Goal: Communication & Community: Answer question/provide support

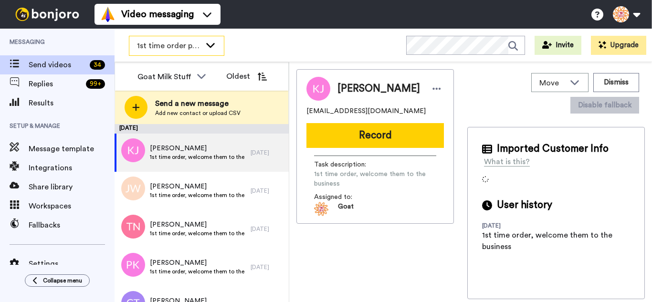
click at [215, 48] on icon at bounding box center [210, 45] width 11 height 10
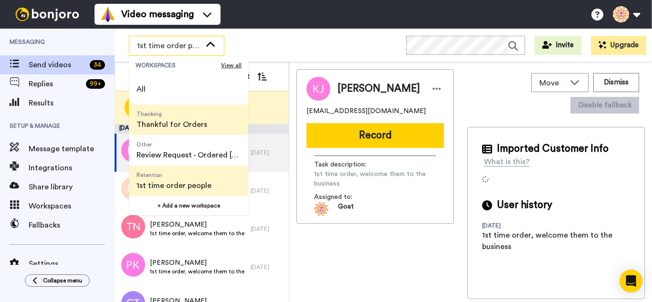
click at [184, 117] on span "Thanking" at bounding box center [171, 114] width 71 height 8
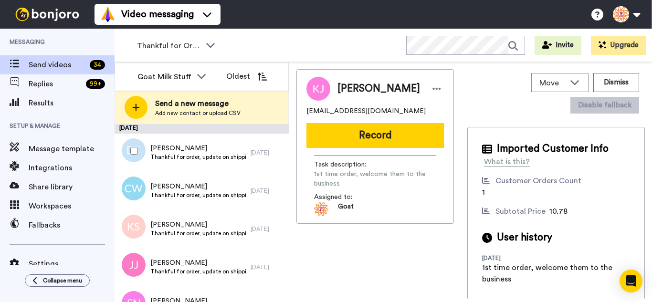
click at [144, 147] on div at bounding box center [132, 150] width 34 height 33
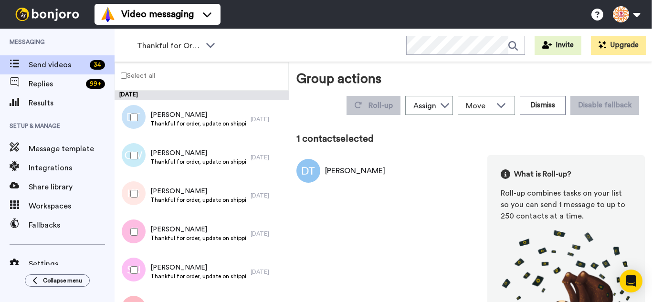
click at [139, 208] on div at bounding box center [132, 193] width 34 height 33
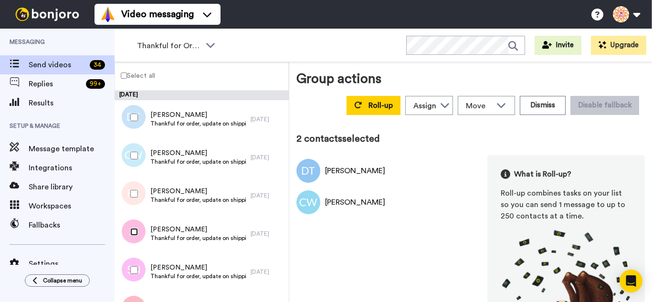
click at [132, 240] on div at bounding box center [132, 231] width 34 height 33
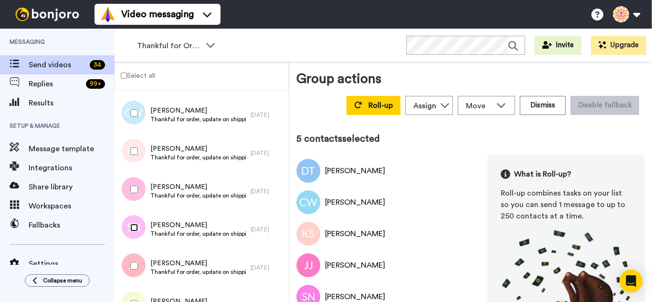
scroll to position [143, 0]
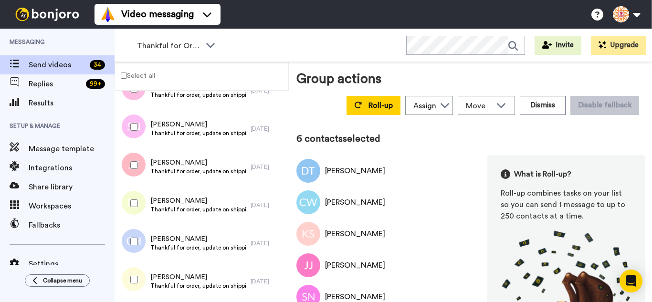
click at [144, 214] on div at bounding box center [132, 203] width 34 height 33
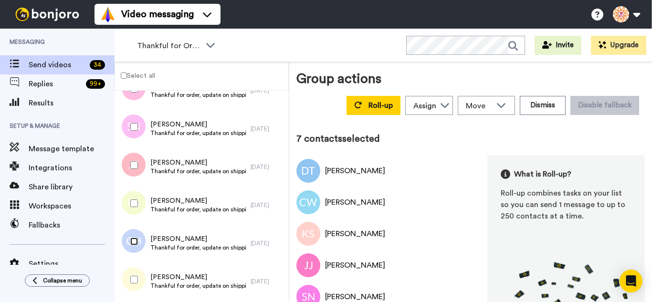
click at [136, 248] on div at bounding box center [132, 241] width 34 height 33
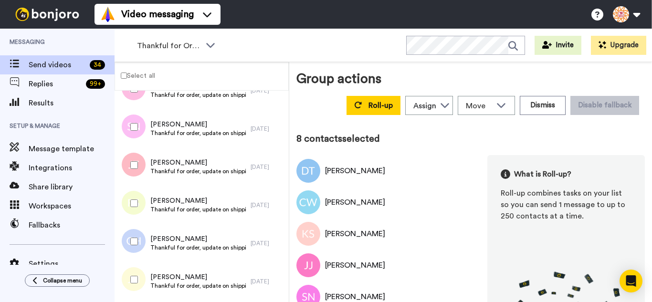
click at [142, 278] on div at bounding box center [132, 279] width 34 height 33
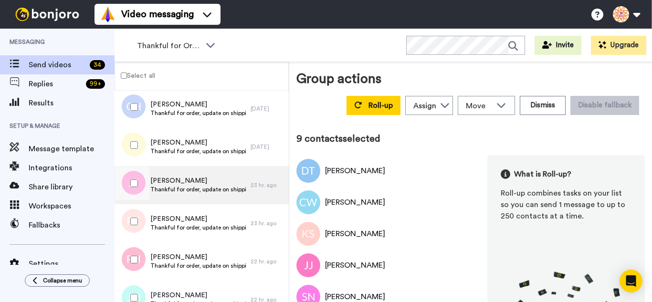
scroll to position [286, 0]
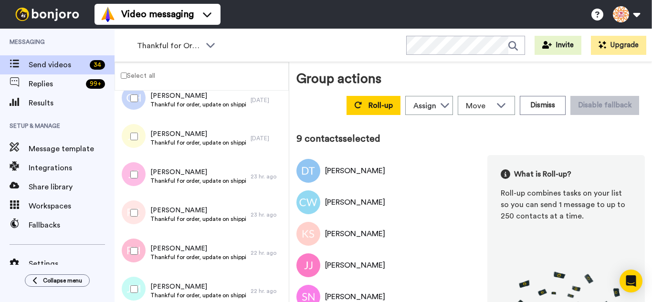
drag, startPoint x: 139, startPoint y: 172, endPoint x: 148, endPoint y: 217, distance: 46.1
click at [139, 172] on div at bounding box center [132, 174] width 34 height 33
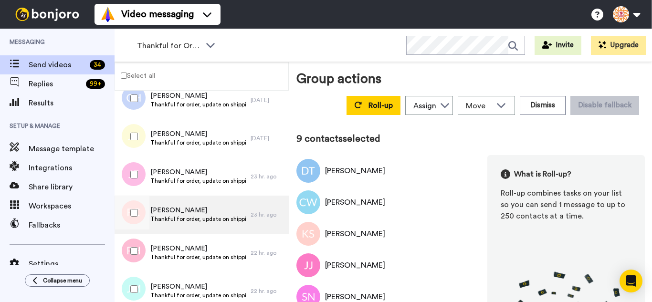
click at [151, 230] on div "Patrick Collins Thankful for order, update on shipping." at bounding box center [183, 215] width 136 height 38
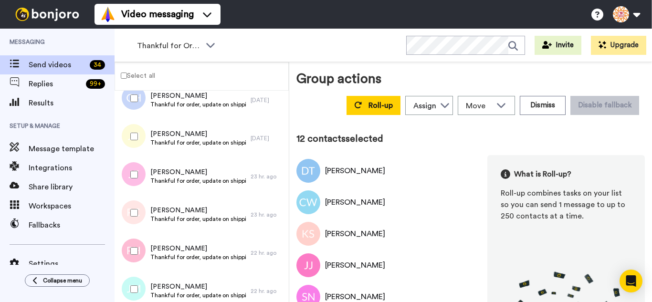
click at [134, 280] on div at bounding box center [132, 288] width 34 height 33
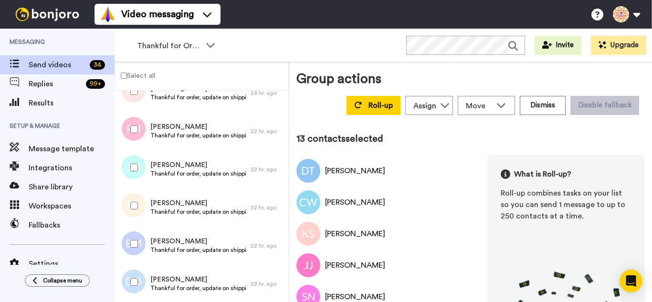
scroll to position [429, 0]
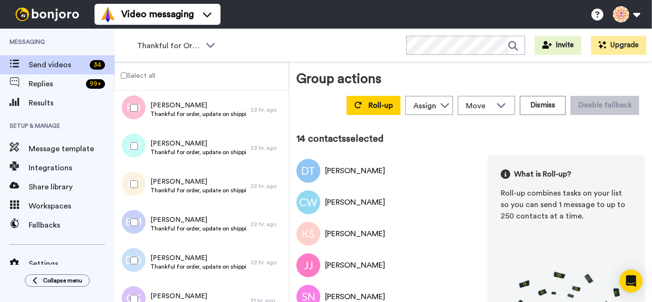
drag, startPoint x: 136, startPoint y: 214, endPoint x: 139, endPoint y: 249, distance: 34.5
click at [136, 217] on div at bounding box center [132, 222] width 34 height 33
click at [139, 249] on div at bounding box center [132, 260] width 34 height 33
click at [138, 286] on div at bounding box center [132, 298] width 34 height 33
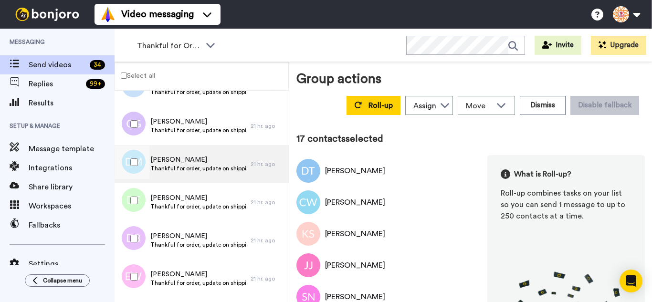
scroll to position [620, 0]
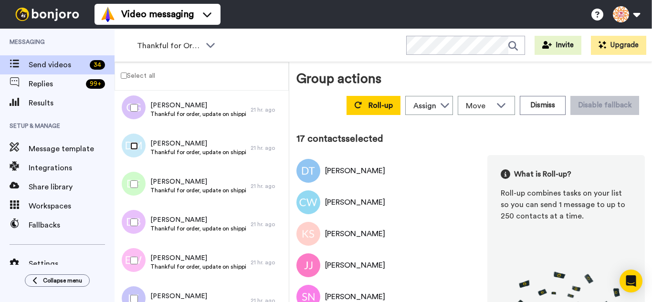
click at [130, 152] on div at bounding box center [132, 145] width 34 height 33
drag, startPoint x: 131, startPoint y: 178, endPoint x: 136, endPoint y: 209, distance: 31.5
click at [131, 179] on div at bounding box center [132, 183] width 34 height 33
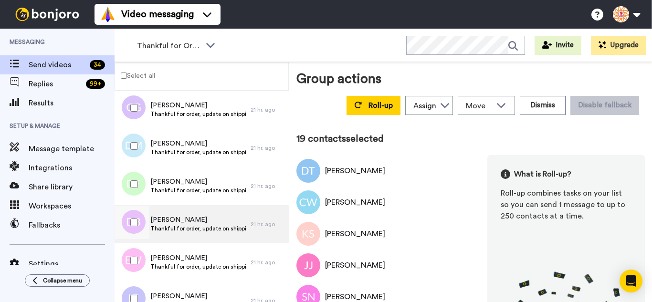
click at [140, 223] on div at bounding box center [132, 222] width 34 height 33
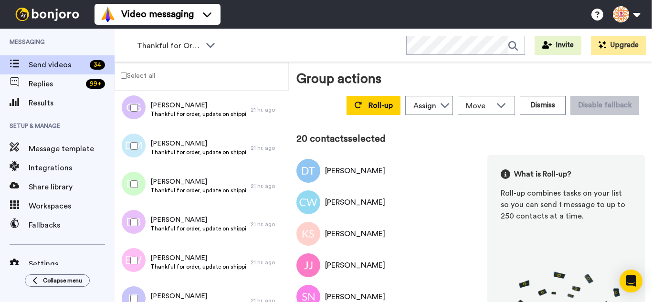
drag, startPoint x: 139, startPoint y: 256, endPoint x: 137, endPoint y: 284, distance: 28.2
click at [138, 257] on div at bounding box center [132, 260] width 34 height 33
click at [137, 286] on div at bounding box center [132, 298] width 34 height 33
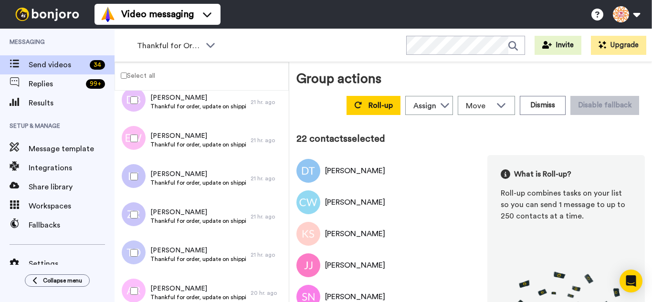
scroll to position [752, 0]
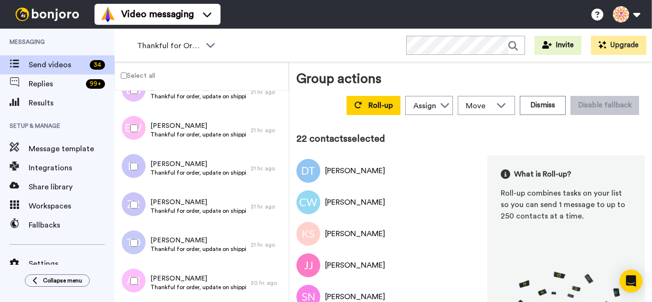
click at [137, 250] on div at bounding box center [132, 242] width 34 height 33
click at [139, 276] on div at bounding box center [132, 280] width 34 height 33
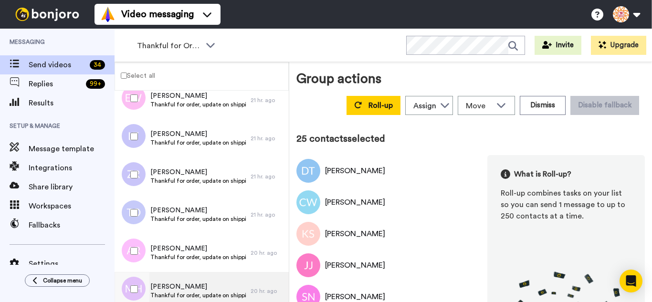
scroll to position [896, 0]
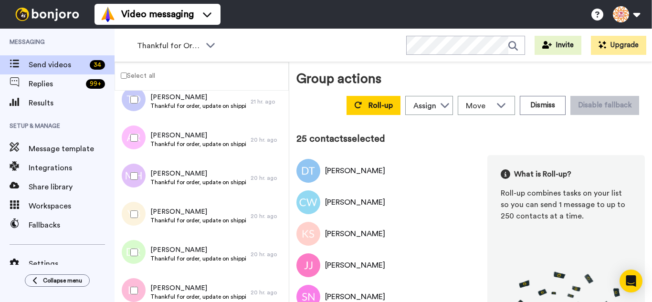
drag, startPoint x: 143, startPoint y: 177, endPoint x: 139, endPoint y: 206, distance: 29.3
click at [143, 179] on div at bounding box center [132, 175] width 34 height 33
drag, startPoint x: 139, startPoint y: 207, endPoint x: 142, endPoint y: 245, distance: 38.2
click at [139, 208] on div at bounding box center [132, 214] width 34 height 33
click at [142, 252] on div at bounding box center [132, 252] width 34 height 33
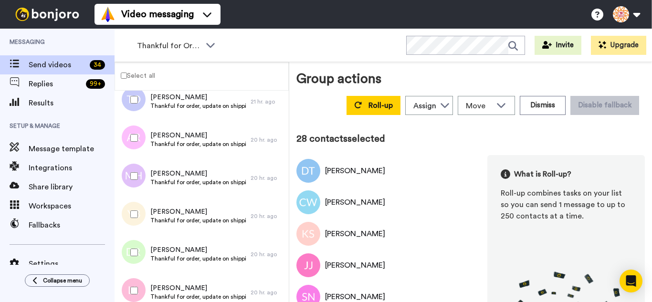
drag, startPoint x: 142, startPoint y: 275, endPoint x: 146, endPoint y: 264, distance: 11.6
click at [142, 275] on div at bounding box center [132, 290] width 34 height 33
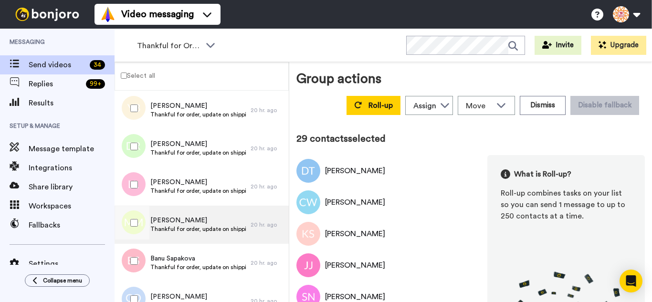
scroll to position [1039, 0]
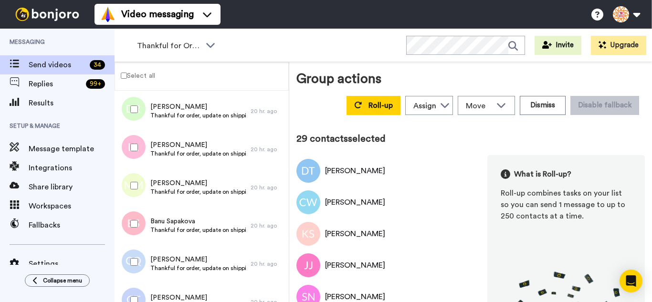
click at [144, 184] on div at bounding box center [132, 185] width 34 height 33
drag, startPoint x: 145, startPoint y: 259, endPoint x: 146, endPoint y: 291, distance: 31.5
click at [145, 265] on div at bounding box center [132, 261] width 34 height 33
click at [146, 292] on div at bounding box center [132, 299] width 34 height 33
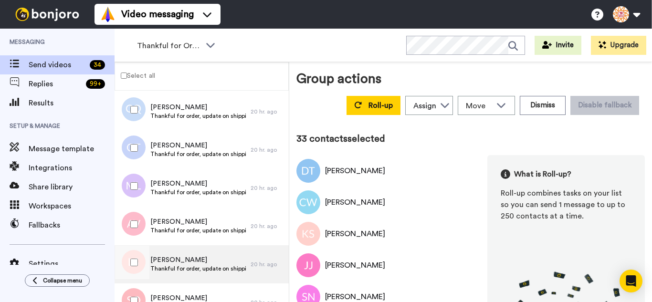
scroll to position [1230, 0]
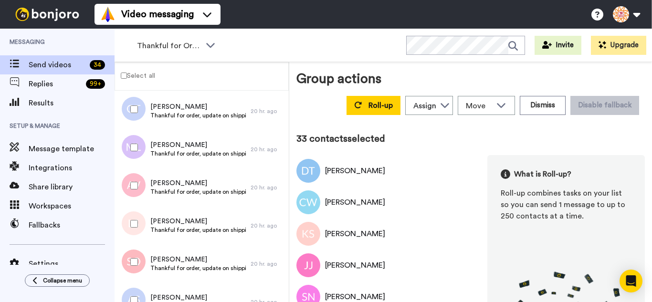
drag, startPoint x: 130, startPoint y: 146, endPoint x: 133, endPoint y: 190, distance: 43.5
click at [130, 150] on div at bounding box center [132, 147] width 34 height 33
click at [133, 190] on div at bounding box center [132, 185] width 34 height 33
drag, startPoint x: 129, startPoint y: 223, endPoint x: 136, endPoint y: 267, distance: 44.9
click at [128, 234] on div at bounding box center [132, 223] width 34 height 33
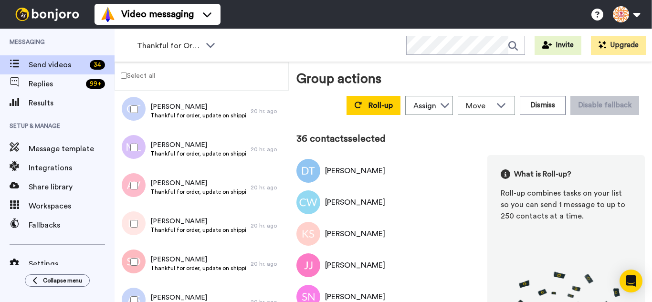
drag, startPoint x: 136, startPoint y: 267, endPoint x: 138, endPoint y: 298, distance: 31.1
click at [136, 271] on div at bounding box center [132, 261] width 34 height 33
click at [138, 298] on div at bounding box center [132, 299] width 34 height 33
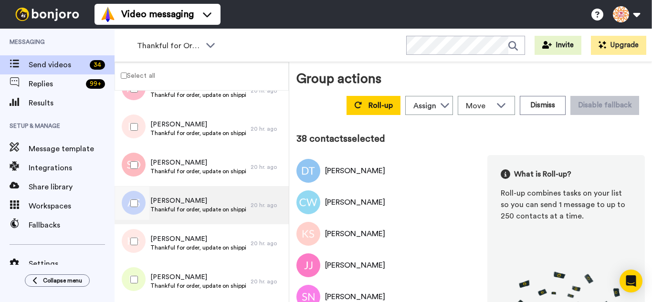
scroll to position [1420, 0]
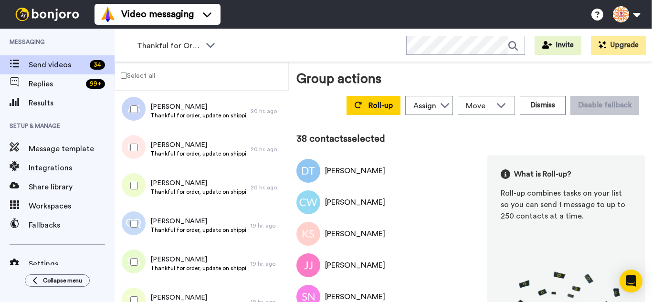
click at [134, 157] on div at bounding box center [132, 147] width 34 height 33
click at [132, 229] on div at bounding box center [132, 223] width 34 height 33
drag, startPoint x: 134, startPoint y: 258, endPoint x: 137, endPoint y: 293, distance: 36.0
click at [136, 267] on div at bounding box center [132, 261] width 34 height 33
click at [137, 293] on div at bounding box center [132, 299] width 34 height 33
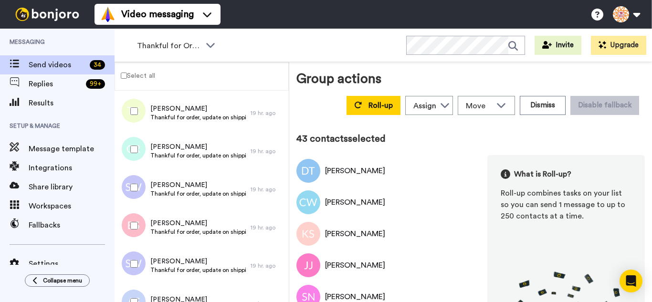
scroll to position [1611, 0]
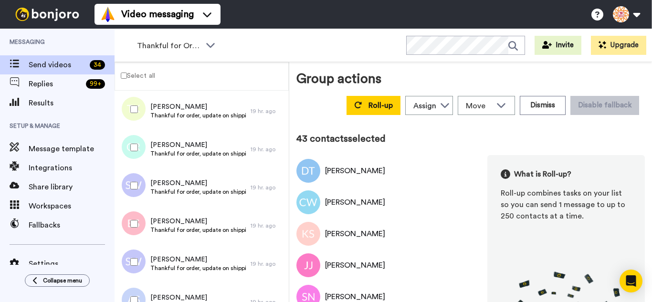
drag, startPoint x: 129, startPoint y: 142, endPoint x: 134, endPoint y: 173, distance: 31.8
click at [129, 144] on div at bounding box center [132, 147] width 34 height 33
drag, startPoint x: 134, startPoint y: 173, endPoint x: 139, endPoint y: 212, distance: 39.5
click at [135, 176] on div at bounding box center [132, 185] width 34 height 33
drag, startPoint x: 139, startPoint y: 214, endPoint x: 137, endPoint y: 245, distance: 31.0
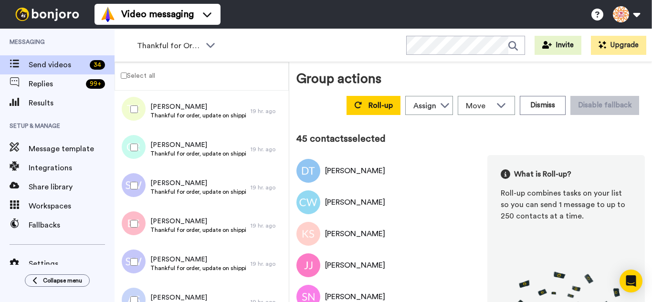
click at [139, 220] on div at bounding box center [132, 223] width 34 height 33
click at [137, 253] on div at bounding box center [132, 261] width 34 height 33
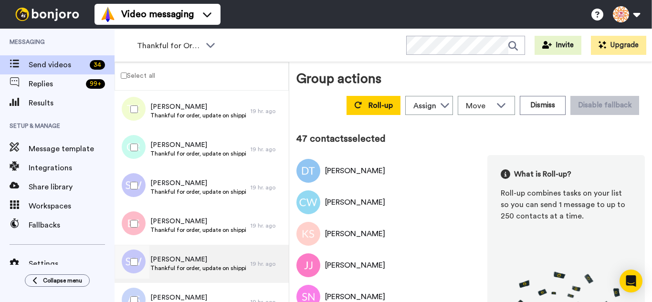
click at [137, 282] on div at bounding box center [131, 264] width 29 height 38
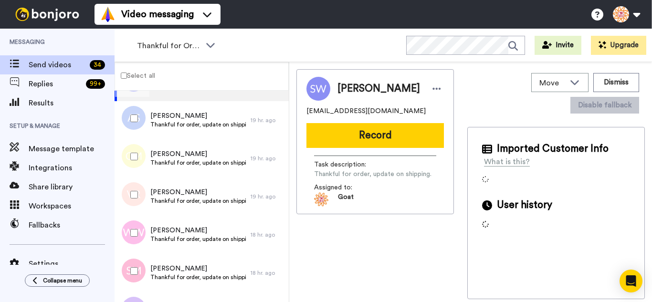
scroll to position [1802, 0]
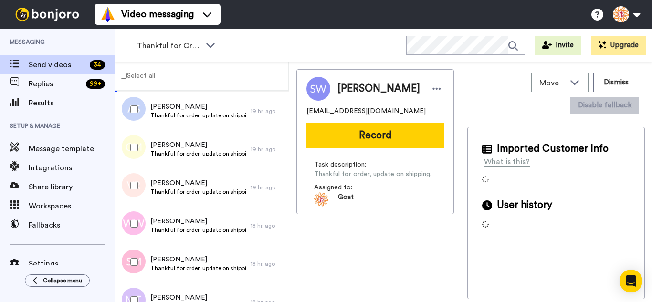
click at [129, 114] on div at bounding box center [132, 109] width 34 height 33
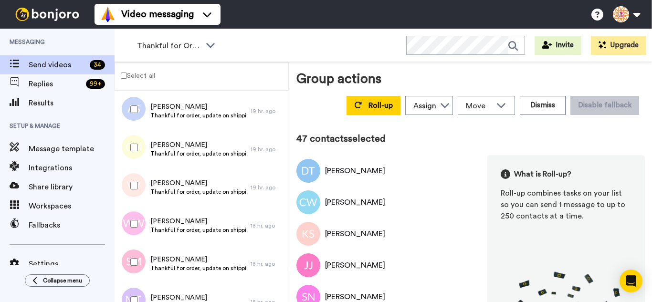
click at [128, 142] on div at bounding box center [132, 147] width 34 height 33
click at [132, 186] on div at bounding box center [132, 185] width 34 height 33
drag, startPoint x: 140, startPoint y: 260, endPoint x: 137, endPoint y: 278, distance: 18.3
click at [140, 261] on div at bounding box center [132, 261] width 34 height 33
click at [135, 293] on div at bounding box center [132, 299] width 34 height 33
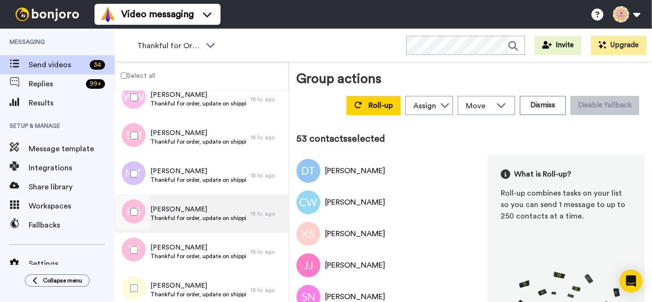
scroll to position [1945, 0]
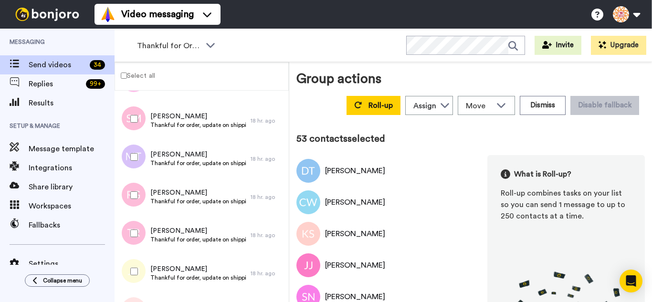
drag, startPoint x: 134, startPoint y: 203, endPoint x: 136, endPoint y: 221, distance: 18.2
click at [134, 203] on div at bounding box center [132, 194] width 34 height 33
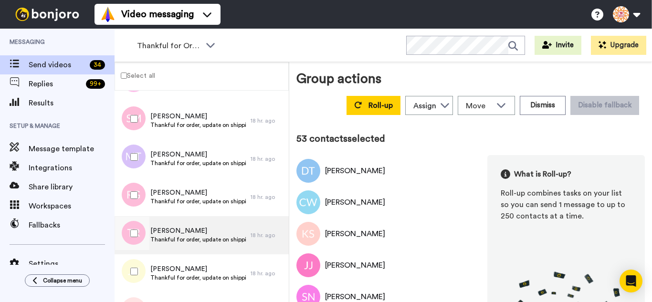
drag, startPoint x: 138, startPoint y: 235, endPoint x: 141, endPoint y: 251, distance: 16.6
click at [139, 239] on div at bounding box center [132, 233] width 34 height 33
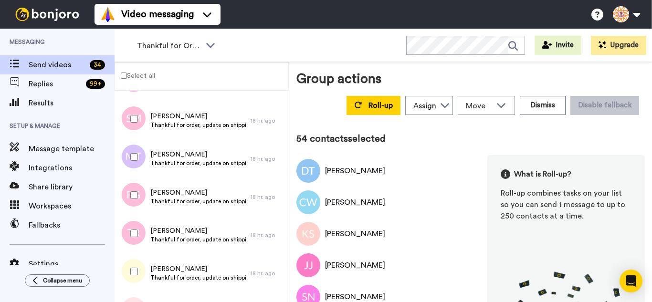
click at [142, 262] on div at bounding box center [132, 271] width 34 height 33
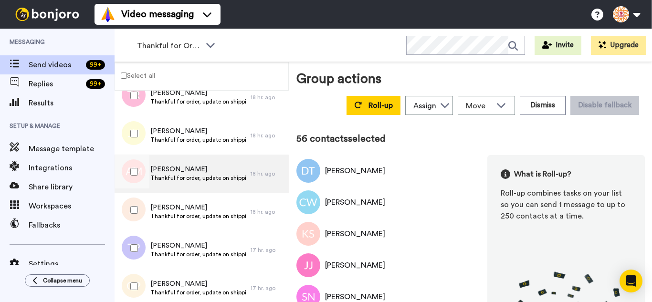
scroll to position [2088, 0]
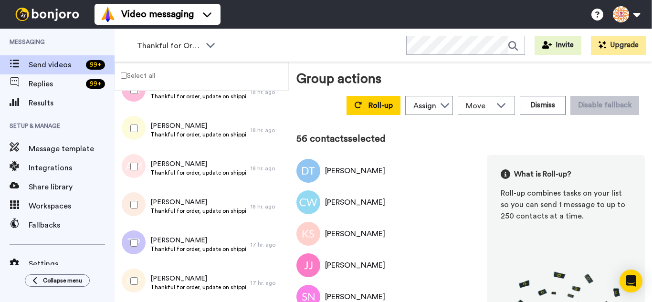
drag, startPoint x: 139, startPoint y: 167, endPoint x: 144, endPoint y: 193, distance: 27.1
click at [139, 167] on div at bounding box center [132, 166] width 34 height 33
click at [146, 201] on div at bounding box center [132, 204] width 34 height 33
drag, startPoint x: 143, startPoint y: 238, endPoint x: 140, endPoint y: 268, distance: 30.7
click at [142, 244] on div at bounding box center [132, 242] width 34 height 33
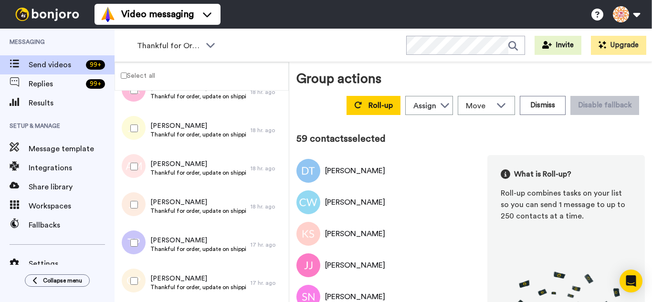
click at [139, 272] on div at bounding box center [132, 280] width 34 height 33
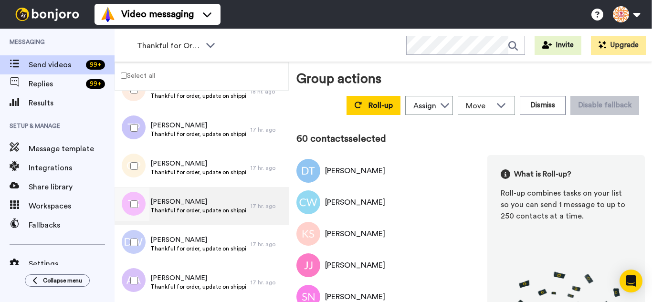
scroll to position [2231, 0]
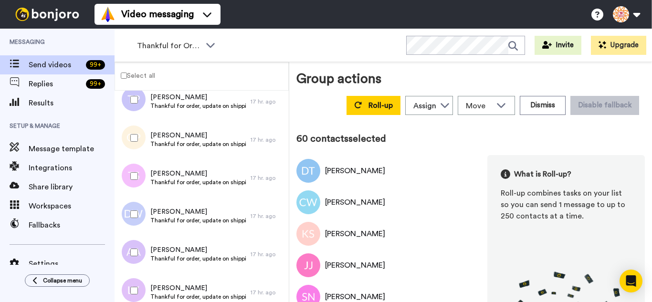
click at [145, 178] on div at bounding box center [132, 175] width 34 height 33
drag, startPoint x: 139, startPoint y: 205, endPoint x: 141, endPoint y: 248, distance: 43.5
click at [139, 207] on div at bounding box center [132, 214] width 34 height 33
drag, startPoint x: 142, startPoint y: 251, endPoint x: 136, endPoint y: 278, distance: 27.3
click at [141, 253] on div at bounding box center [132, 252] width 34 height 33
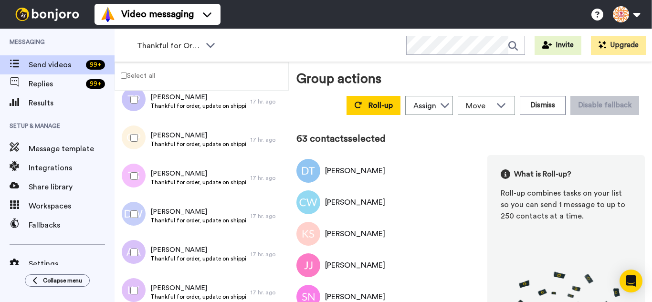
click at [136, 284] on div at bounding box center [132, 290] width 34 height 33
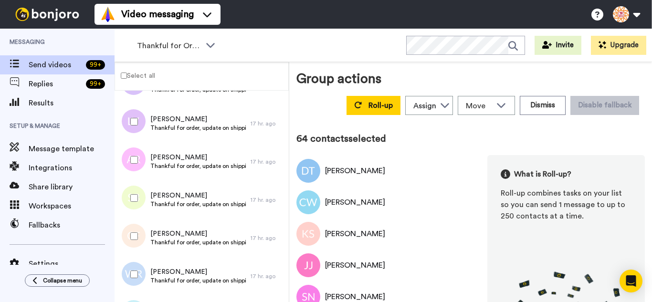
scroll to position [2422, 0]
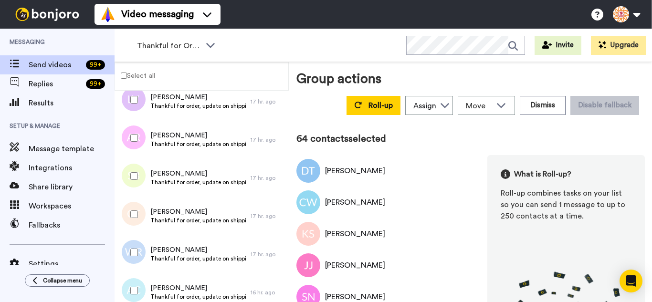
drag, startPoint x: 133, startPoint y: 130, endPoint x: 136, endPoint y: 151, distance: 20.7
click at [133, 131] on div at bounding box center [132, 137] width 34 height 33
click at [137, 172] on div at bounding box center [132, 175] width 34 height 33
drag, startPoint x: 139, startPoint y: 205, endPoint x: 143, endPoint y: 227, distance: 22.8
click at [140, 210] on div at bounding box center [132, 214] width 34 height 33
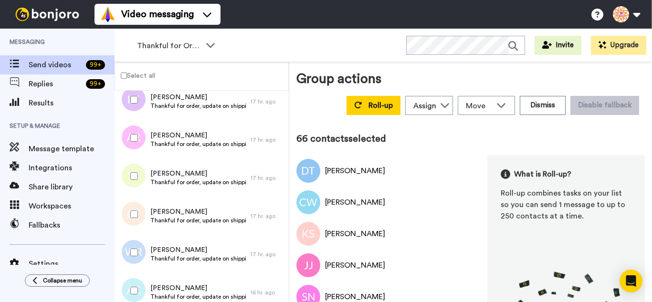
drag, startPoint x: 145, startPoint y: 240, endPoint x: 142, endPoint y: 259, distance: 19.2
click at [145, 241] on div at bounding box center [132, 252] width 34 height 33
click at [139, 281] on div at bounding box center [132, 290] width 34 height 33
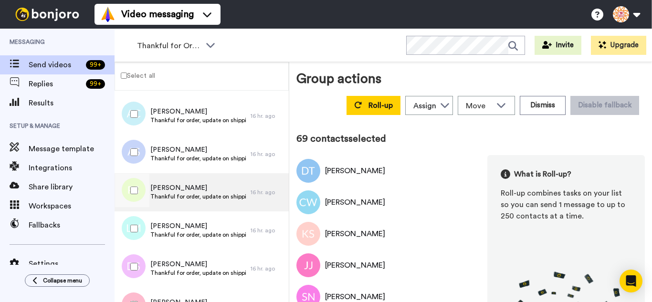
scroll to position [2613, 0]
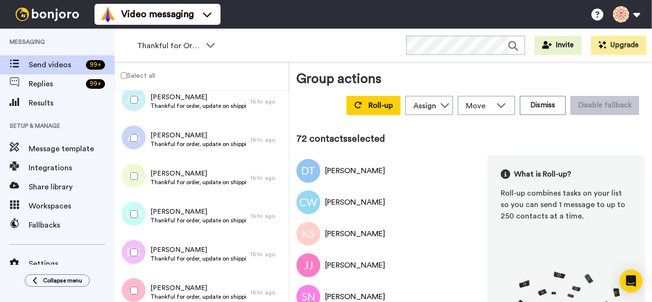
click at [136, 260] on div at bounding box center [132, 252] width 34 height 33
click at [139, 286] on div at bounding box center [132, 290] width 34 height 33
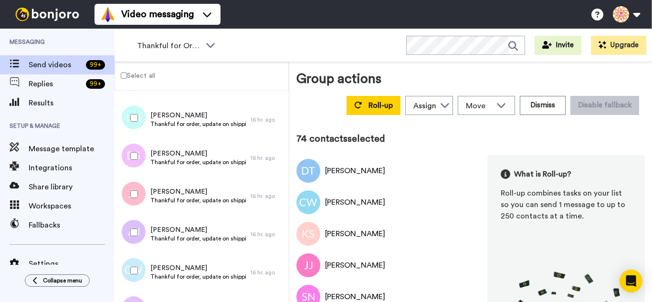
scroll to position [2756, 0]
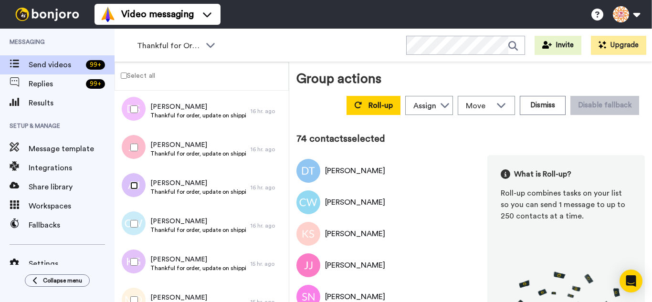
click at [136, 190] on div at bounding box center [132, 185] width 34 height 33
drag, startPoint x: 136, startPoint y: 216, endPoint x: 139, endPoint y: 256, distance: 39.7
click at [136, 217] on div at bounding box center [132, 223] width 34 height 33
click at [139, 257] on div at bounding box center [132, 261] width 34 height 33
click at [143, 288] on div at bounding box center [132, 299] width 34 height 33
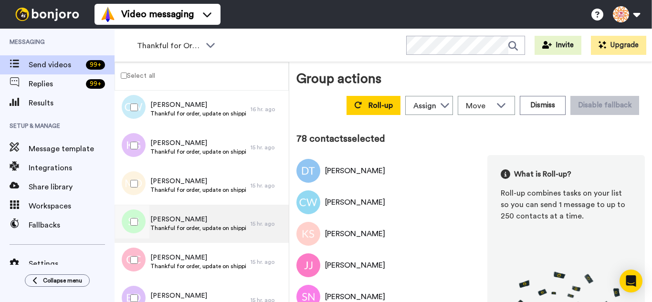
scroll to position [2899, 0]
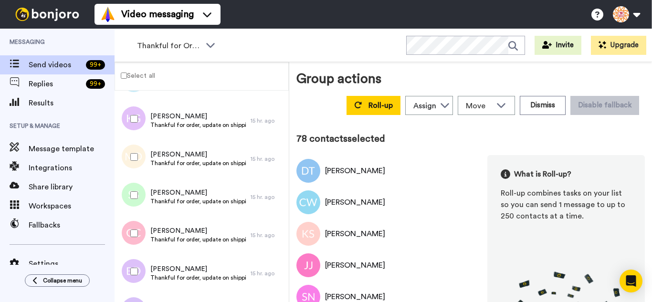
click at [138, 196] on div at bounding box center [132, 194] width 34 height 33
click at [133, 225] on div at bounding box center [132, 233] width 34 height 33
click at [139, 261] on div at bounding box center [132, 271] width 34 height 33
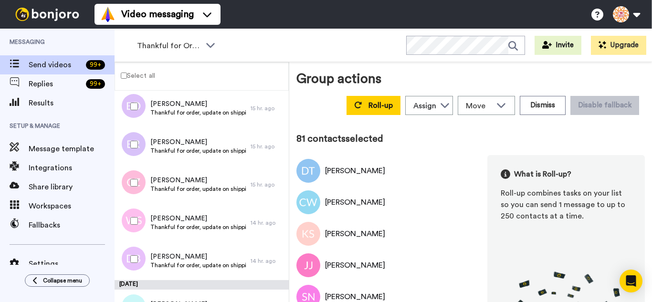
scroll to position [3090, 0]
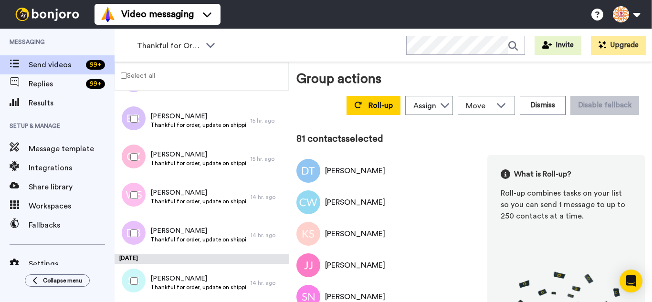
click at [134, 132] on div at bounding box center [132, 118] width 34 height 33
click at [134, 151] on div at bounding box center [132, 156] width 34 height 33
click at [133, 218] on div at bounding box center [132, 233] width 34 height 33
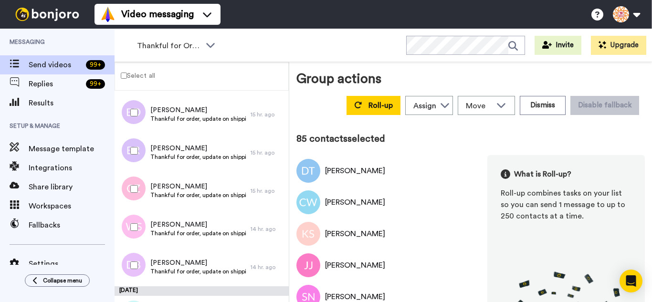
scroll to position [3138, 0]
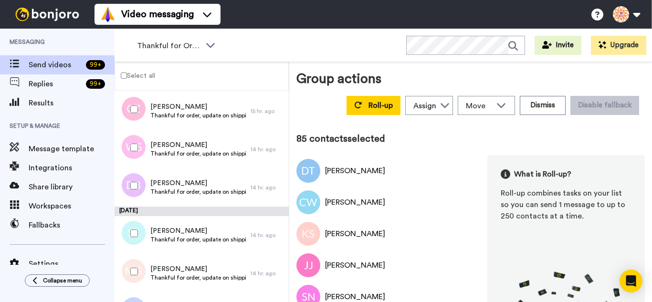
click at [140, 240] on div at bounding box center [132, 233] width 34 height 33
click at [139, 266] on div at bounding box center [132, 271] width 34 height 33
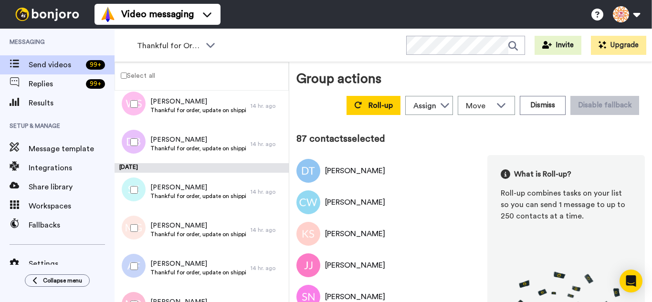
scroll to position [3281, 0]
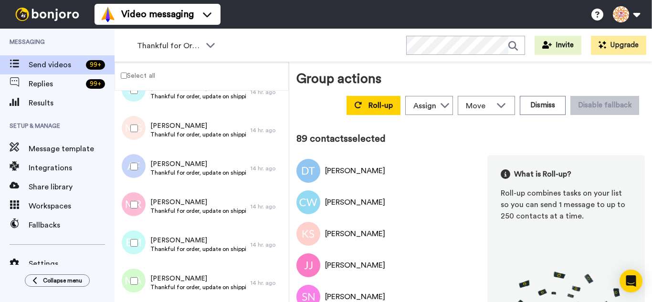
click at [139, 237] on div at bounding box center [132, 242] width 34 height 33
click at [142, 274] on div at bounding box center [132, 280] width 34 height 33
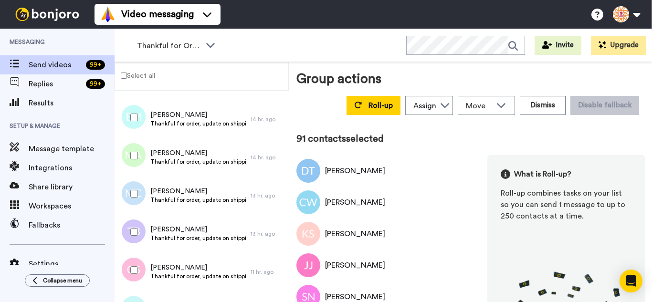
scroll to position [3424, 0]
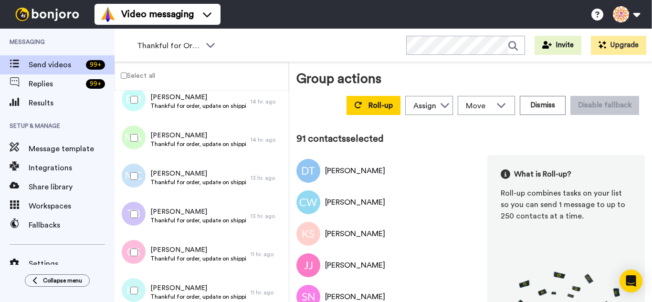
drag, startPoint x: 137, startPoint y: 185, endPoint x: 137, endPoint y: 207, distance: 21.5
click at [137, 185] on div at bounding box center [132, 175] width 34 height 33
click at [137, 209] on div at bounding box center [132, 214] width 34 height 33
drag, startPoint x: 138, startPoint y: 236, endPoint x: 137, endPoint y: 276, distance: 39.6
click at [138, 237] on div at bounding box center [132, 252] width 34 height 33
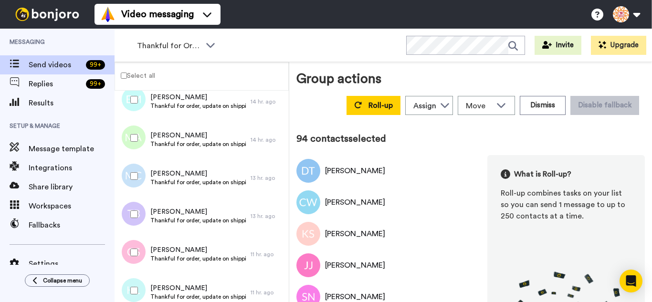
click at [137, 284] on div at bounding box center [132, 290] width 34 height 33
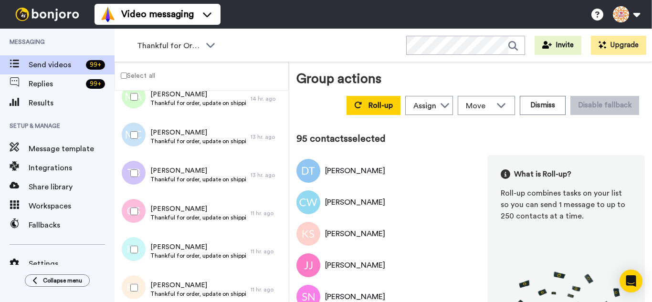
scroll to position [3567, 0]
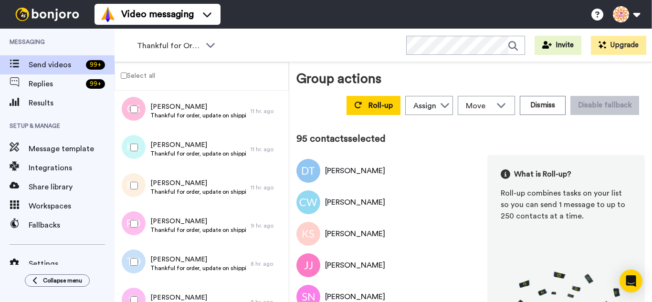
drag, startPoint x: 127, startPoint y: 188, endPoint x: 132, endPoint y: 219, distance: 31.9
click at [127, 189] on div at bounding box center [132, 185] width 34 height 33
click at [136, 288] on div at bounding box center [132, 299] width 34 height 33
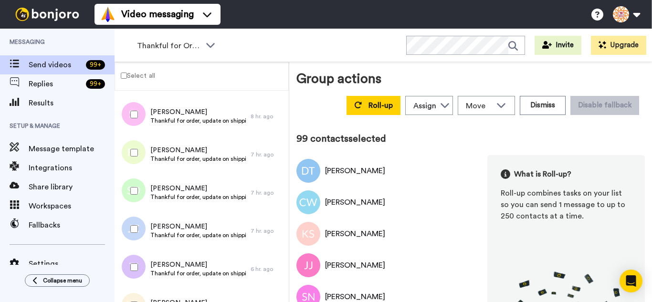
scroll to position [3758, 0]
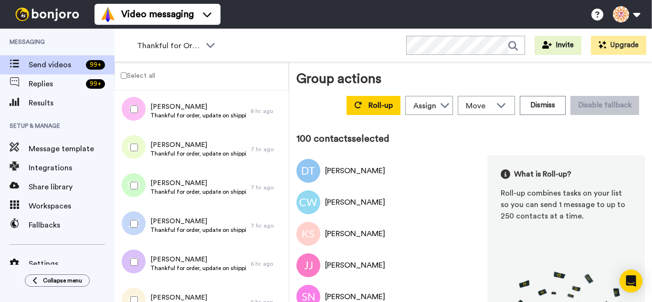
click at [142, 175] on div at bounding box center [132, 185] width 34 height 33
click at [136, 212] on div at bounding box center [132, 223] width 34 height 33
click at [137, 248] on div at bounding box center [132, 261] width 34 height 33
click at [144, 294] on div at bounding box center [132, 299] width 34 height 33
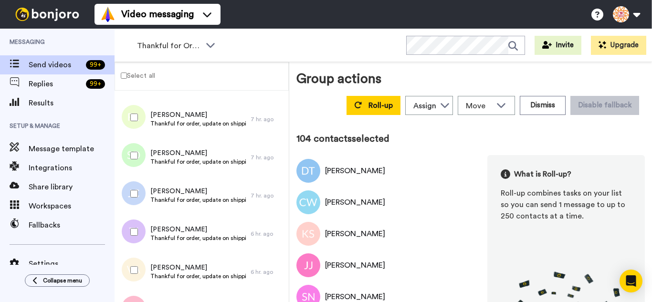
scroll to position [3901, 0]
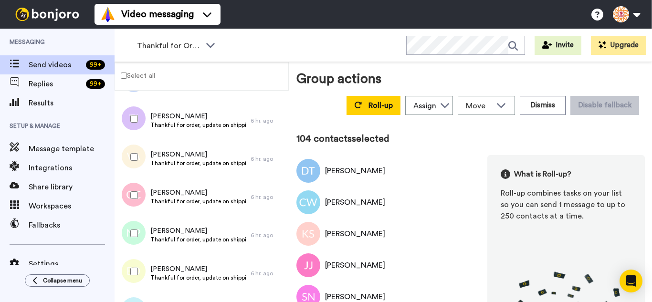
drag, startPoint x: 140, startPoint y: 196, endPoint x: 135, endPoint y: 227, distance: 31.9
click at [140, 199] on div at bounding box center [132, 194] width 34 height 33
click at [135, 230] on div at bounding box center [132, 233] width 34 height 33
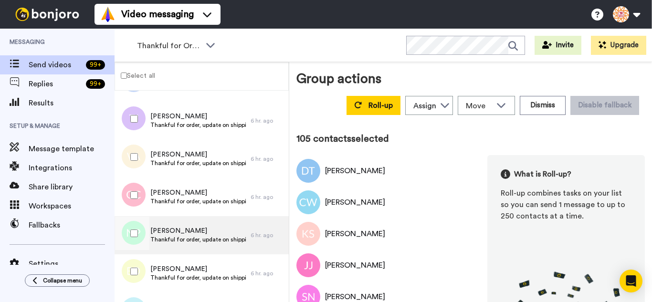
click at [134, 254] on div at bounding box center [131, 235] width 29 height 38
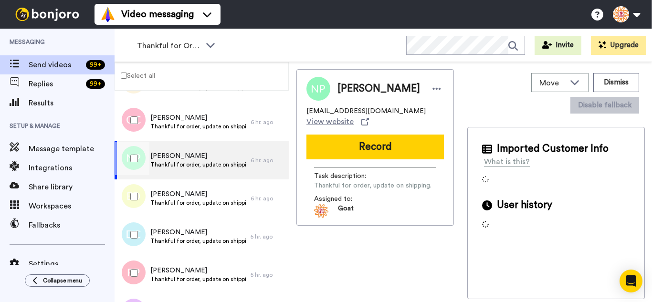
scroll to position [3997, 0]
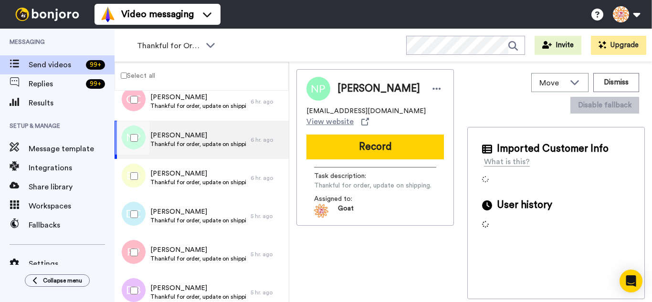
click at [139, 184] on div at bounding box center [132, 175] width 34 height 33
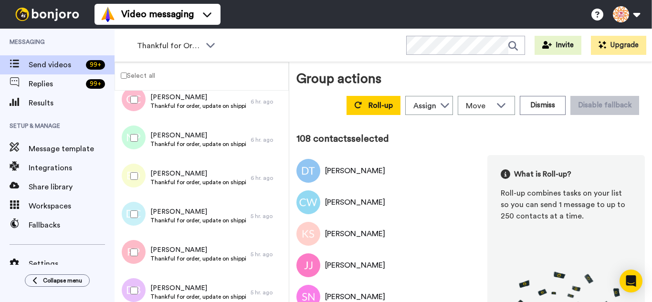
click at [133, 249] on div at bounding box center [132, 252] width 34 height 33
drag
click at [138, 277] on div at bounding box center [132, 290] width 34 height 33
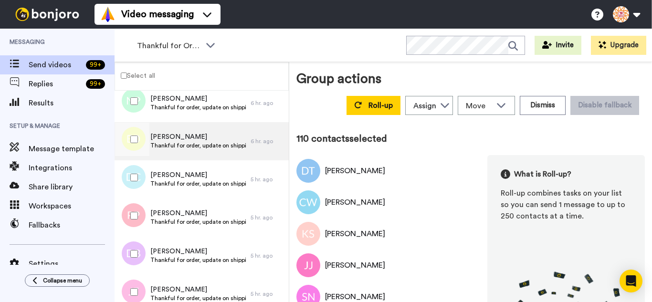
scroll to position [4140, 0]
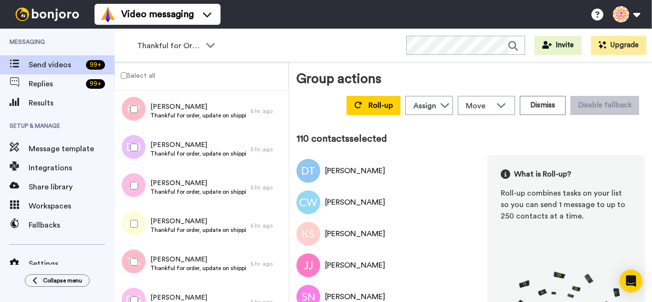
click at [143, 184] on div at bounding box center [132, 185] width 34 height 33
click at [138, 215] on div at bounding box center [132, 223] width 34 height 33
click at [134, 254] on div at bounding box center [132, 261] width 34 height 33
click at [133, 291] on div at bounding box center [132, 299] width 34 height 33
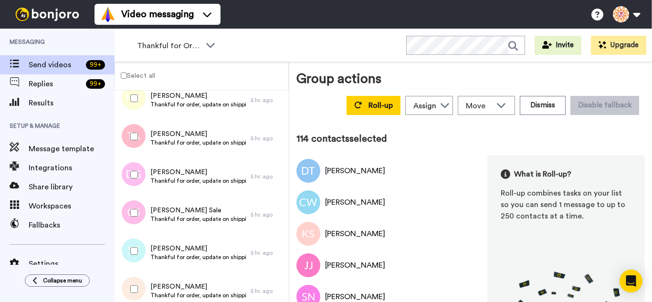
scroll to position [4283, 0]
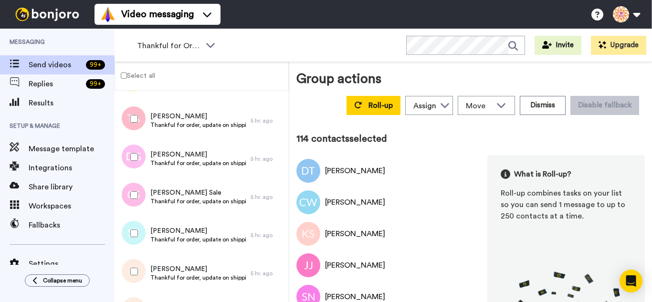
click at [143, 188] on div at bounding box center [132, 194] width 34 height 33
click at [136, 227] on div at bounding box center [132, 233] width 34 height 33
click at [137, 271] on div at bounding box center [132, 271] width 34 height 33
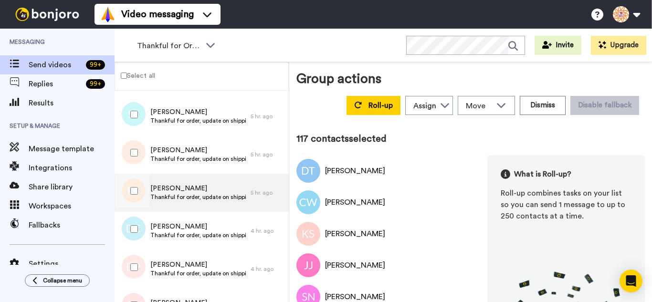
scroll to position [0, 0]
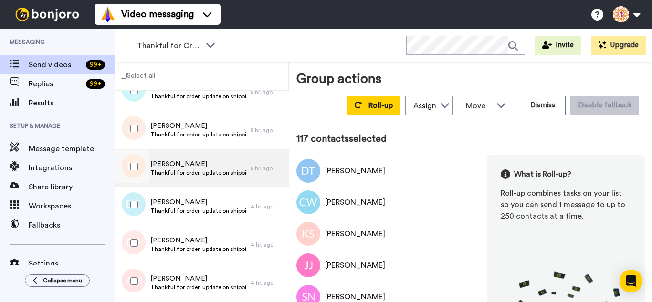
click at [139, 165] on div at bounding box center [132, 166] width 34 height 33
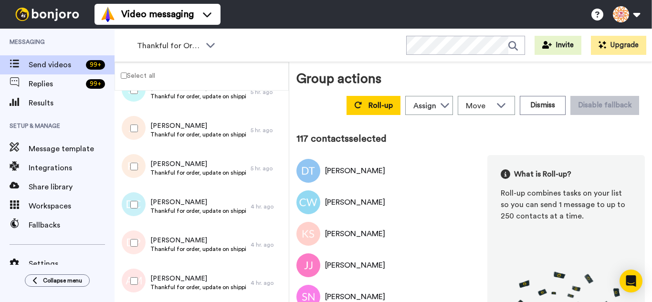
click at [133, 197] on div at bounding box center [132, 204] width 34 height 33
click at [138, 237] on div at bounding box center [132, 242] width 34 height 33
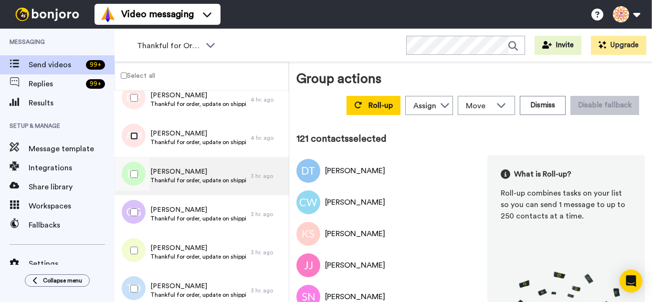
scroll to position [4579, 0]
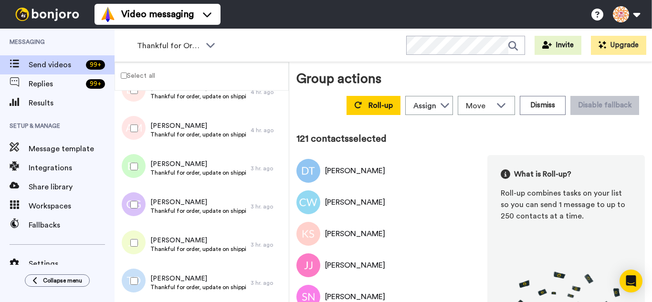
click at [135, 212] on div at bounding box center [132, 204] width 34 height 33
click at [141, 256] on div at bounding box center [132, 242] width 34 height 33
click at [141, 288] on div at bounding box center [132, 280] width 34 height 33
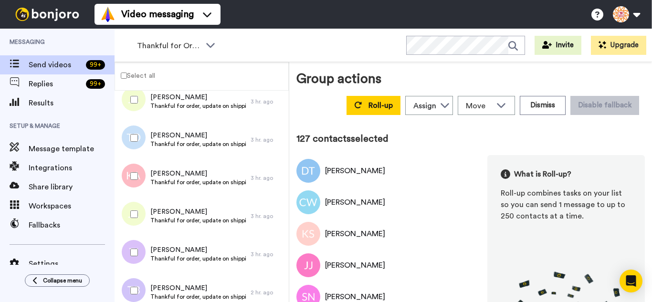
click at [130, 251] on div at bounding box center [132, 252] width 34 height 33
click at [130, 282] on div at bounding box center [132, 290] width 34 height 33
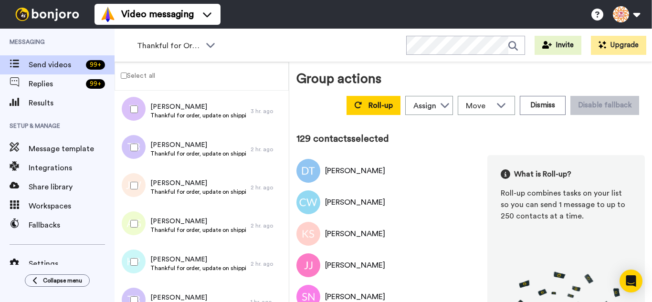
click at [137, 219] on div at bounding box center [132, 223] width 34 height 33
click at [140, 255] on div at bounding box center [132, 261] width 34 height 33
click at [136, 290] on div at bounding box center [132, 299] width 34 height 33
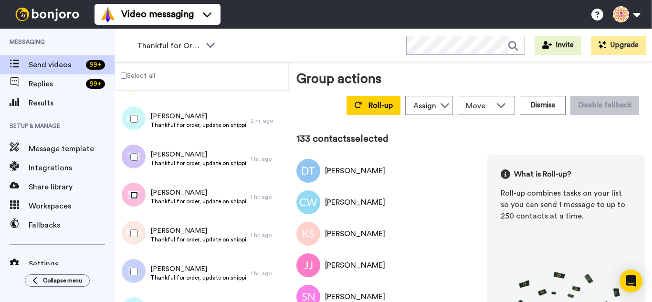
click at [137, 200] on div at bounding box center [132, 194] width 34 height 33
click at [139, 233] on div at bounding box center [132, 233] width 34 height 33
click at [138, 263] on div at bounding box center [132, 271] width 34 height 33
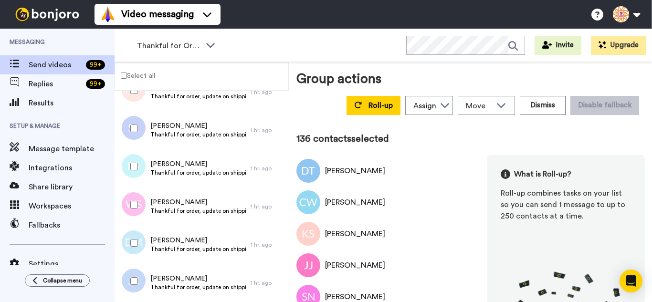
click at [137, 173] on div at bounding box center [132, 166] width 34 height 33
click at [137, 174] on div at bounding box center [132, 166] width 34 height 33
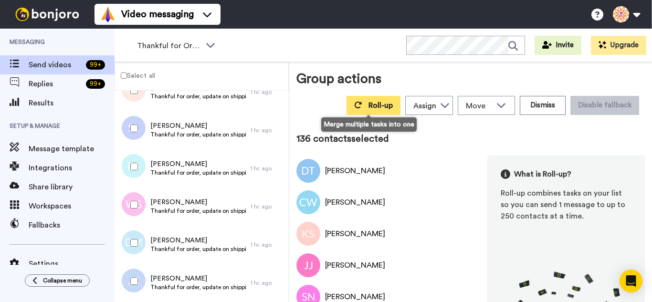
click at [368, 105] on span "Roll-up" at bounding box center [380, 106] width 24 height 8
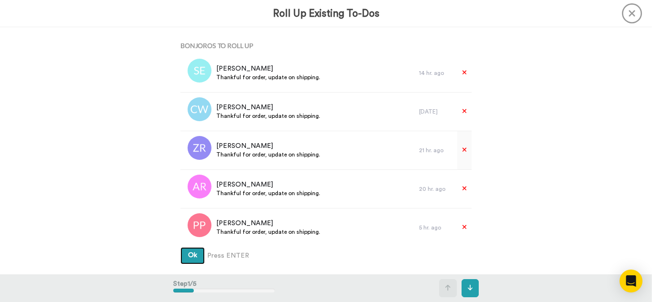
click at [180, 247] on button "Ok" at bounding box center [192, 255] width 24 height 17
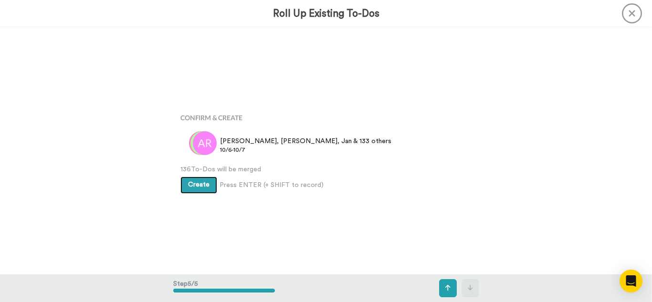
scroll to position [988, 0]
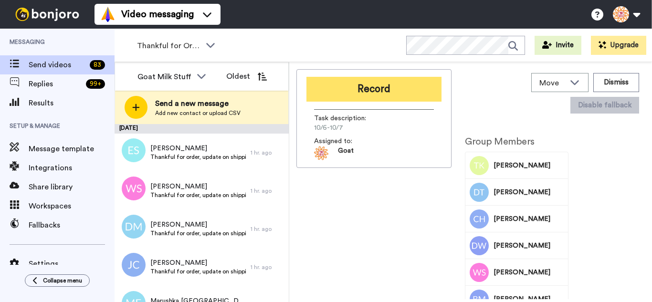
click at [382, 89] on button "Record" at bounding box center [373, 89] width 135 height 25
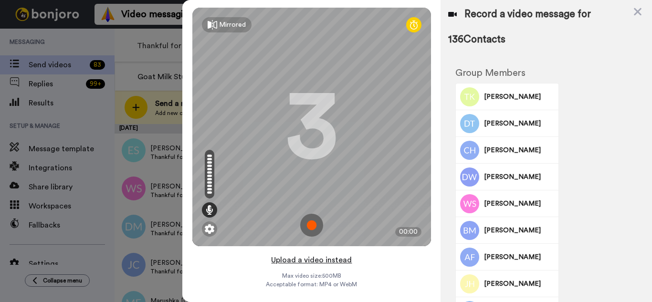
click at [345, 257] on button "Upload a video instead" at bounding box center [311, 260] width 86 height 12
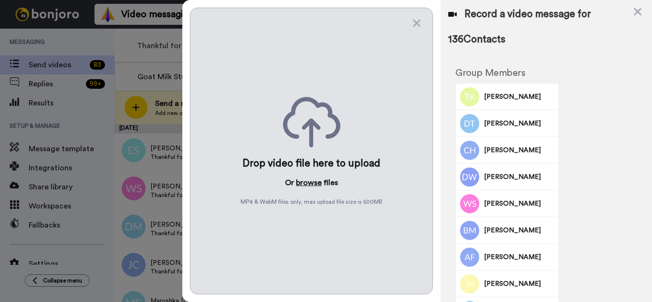
click at [305, 180] on button "browse" at bounding box center [309, 182] width 26 height 11
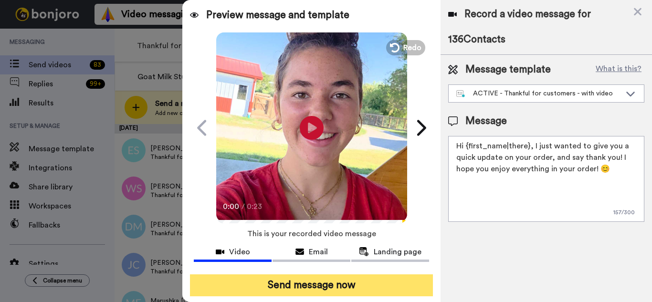
click at [303, 282] on button "Send message now" at bounding box center [311, 285] width 243 height 22
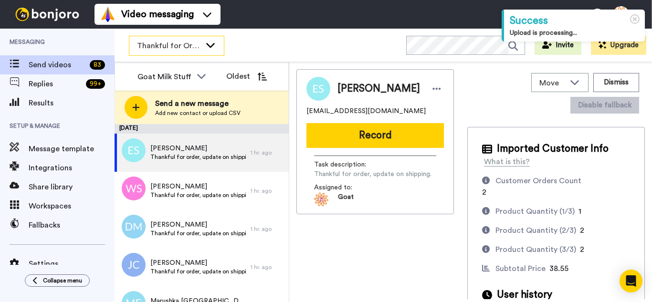
click at [177, 40] on span "Thankful for Orders" at bounding box center [169, 45] width 64 height 11
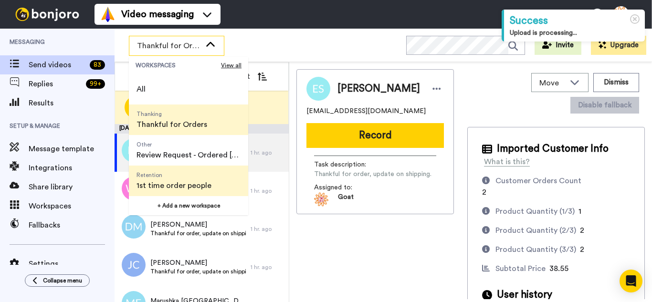
click at [191, 175] on span "Retention" at bounding box center [173, 175] width 75 height 8
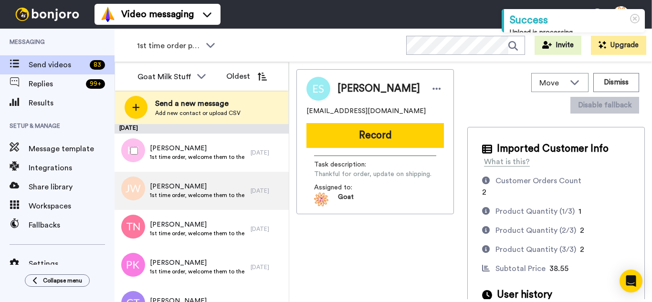
click at [140, 150] on div at bounding box center [132, 150] width 34 height 33
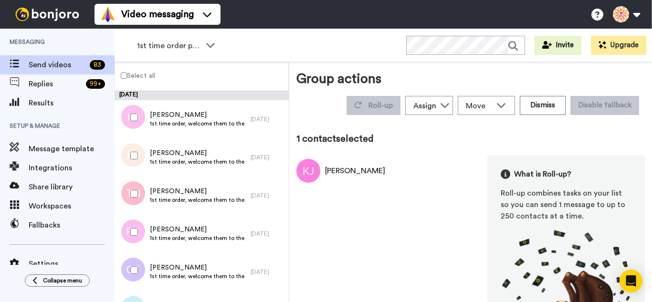
click at [123, 148] on div at bounding box center [132, 155] width 34 height 33
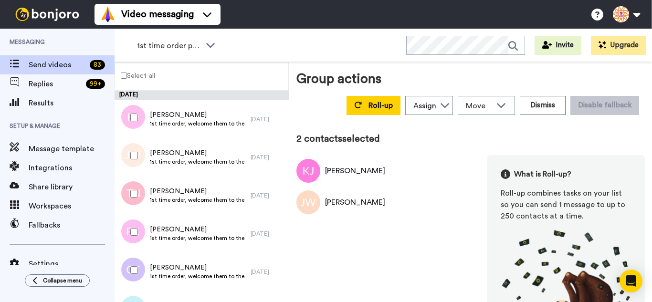
click at [126, 202] on div at bounding box center [132, 193] width 34 height 33
drag, startPoint x: 128, startPoint y: 230, endPoint x: 130, endPoint y: 247, distance: 16.8
click at [128, 230] on div at bounding box center [132, 231] width 34 height 33
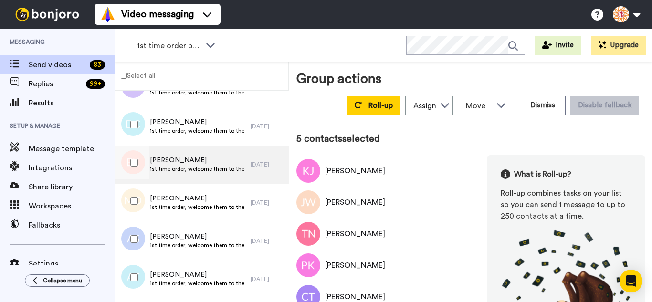
scroll to position [191, 0]
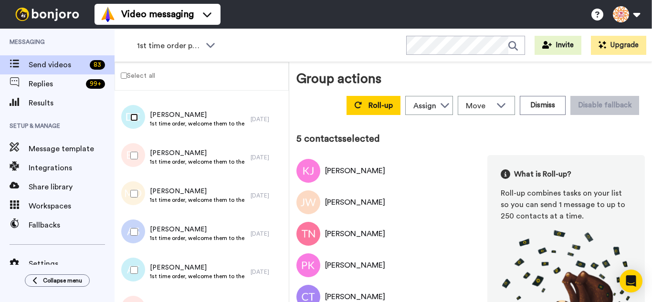
click at [132, 129] on div at bounding box center [132, 117] width 34 height 33
click at [132, 160] on div at bounding box center [132, 155] width 34 height 33
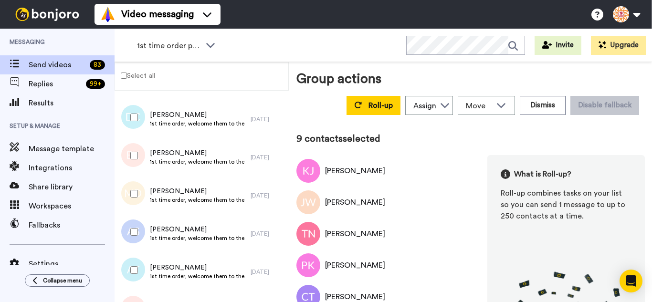
click at [139, 266] on div at bounding box center [132, 269] width 34 height 33
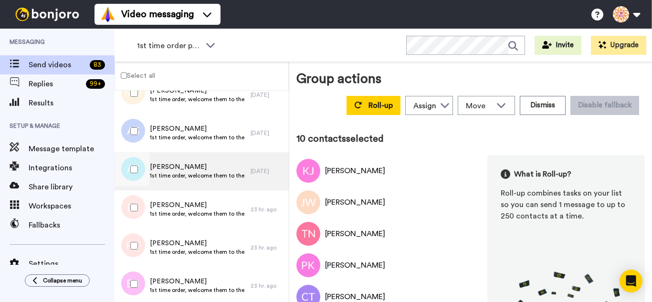
scroll to position [334, 0]
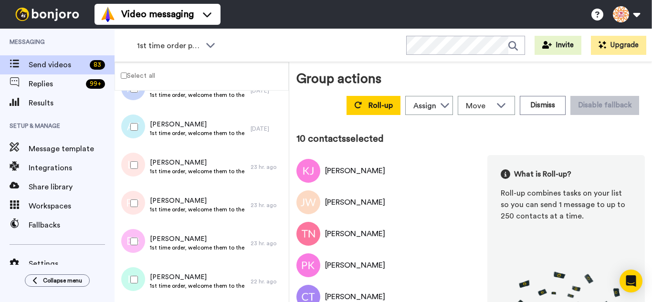
click at [136, 161] on div at bounding box center [132, 164] width 34 height 33
drag, startPoint x: 136, startPoint y: 196, endPoint x: 136, endPoint y: 209, distance: 13.4
click at [136, 196] on div at bounding box center [132, 203] width 34 height 33
click at [138, 274] on div at bounding box center [132, 279] width 34 height 33
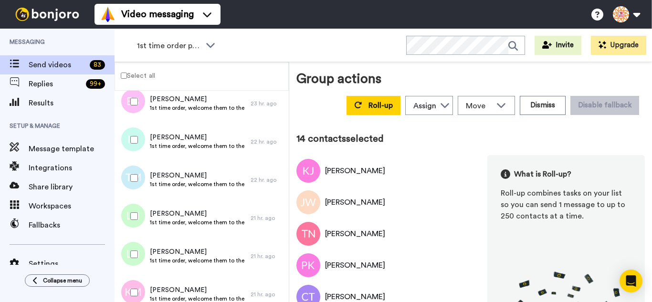
scroll to position [477, 0]
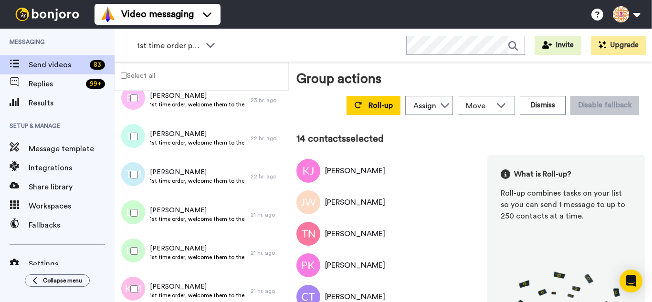
click at [140, 176] on div at bounding box center [132, 174] width 34 height 33
drag, startPoint x: 139, startPoint y: 209, endPoint x: 139, endPoint y: 218, distance: 8.6
click at [139, 209] on div at bounding box center [132, 212] width 34 height 33
click at [138, 239] on div at bounding box center [132, 250] width 34 height 33
click at [137, 282] on div at bounding box center [132, 288] width 34 height 33
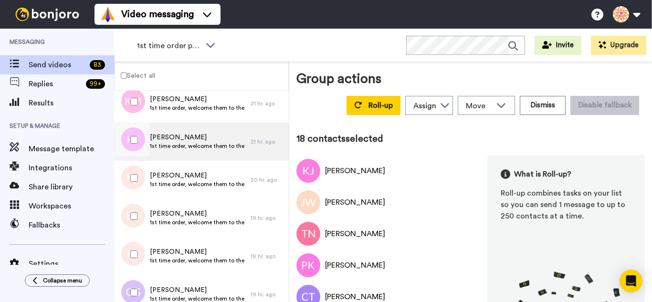
scroll to position [668, 0]
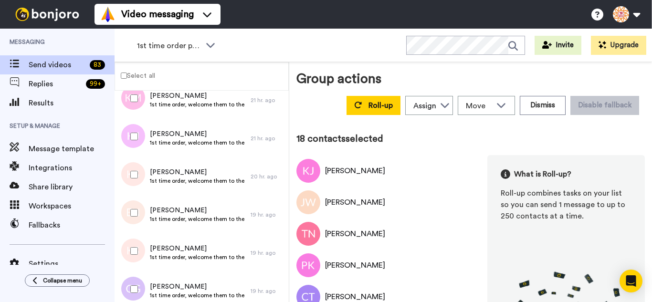
click at [128, 133] on div at bounding box center [132, 136] width 34 height 33
drag, startPoint x: 133, startPoint y: 170, endPoint x: 136, endPoint y: 208, distance: 37.8
click at [133, 170] on div at bounding box center [132, 174] width 34 height 33
drag, startPoint x: 136, startPoint y: 208, endPoint x: 137, endPoint y: 228, distance: 20.6
click at [136, 217] on div at bounding box center [132, 212] width 34 height 33
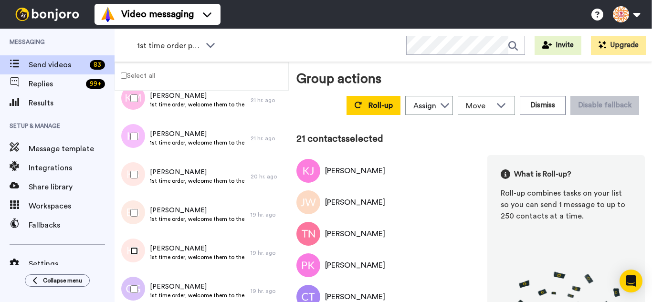
click at [131, 265] on div at bounding box center [132, 250] width 34 height 33
click at [130, 293] on div at bounding box center [132, 288] width 34 height 33
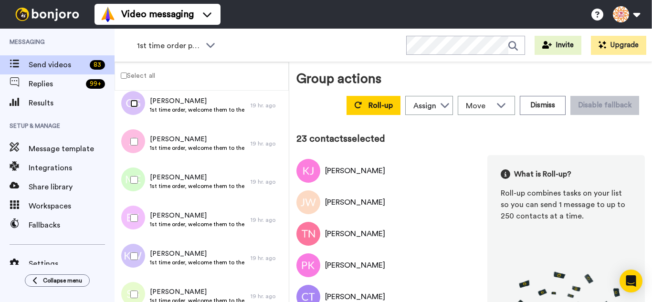
scroll to position [859, 0]
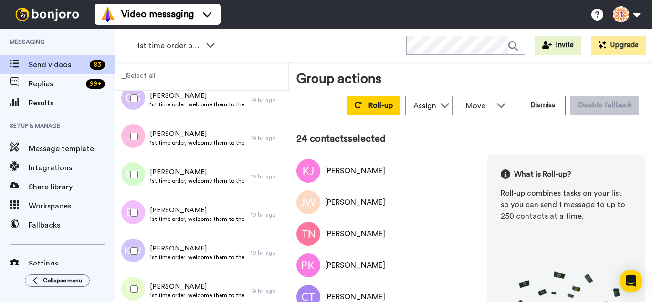
click at [136, 171] on div at bounding box center [132, 174] width 34 height 33
click at [143, 219] on div at bounding box center [132, 212] width 34 height 33
drag, startPoint x: 141, startPoint y: 250, endPoint x: 142, endPoint y: 283, distance: 33.4
click at [141, 265] on div at bounding box center [132, 250] width 34 height 33
click at [142, 286] on div at bounding box center [132, 288] width 34 height 33
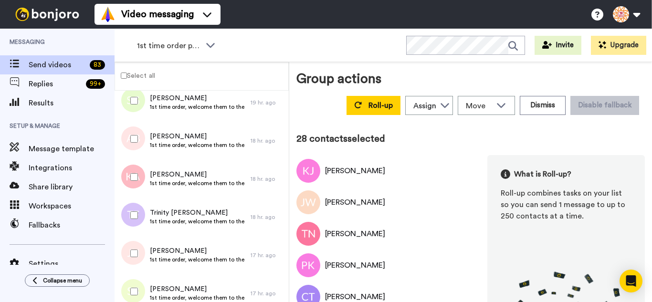
scroll to position [1050, 0]
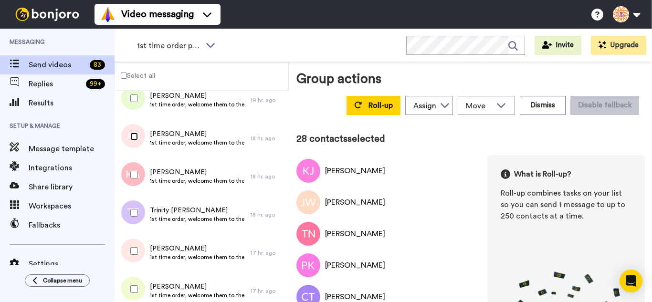
click at [134, 142] on div at bounding box center [132, 136] width 34 height 33
click at [138, 174] on div at bounding box center [132, 174] width 34 height 33
click at [138, 291] on div at bounding box center [132, 288] width 34 height 33
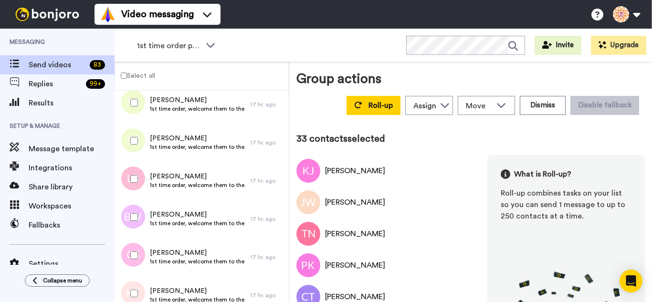
scroll to position [1241, 0]
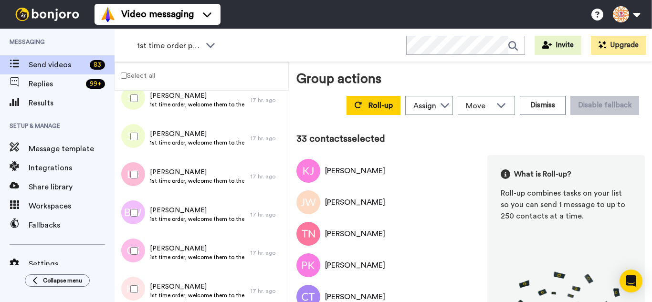
click at [134, 168] on div at bounding box center [132, 174] width 34 height 33
click at [136, 210] on div at bounding box center [132, 212] width 34 height 33
click at [134, 242] on div at bounding box center [132, 250] width 34 height 33
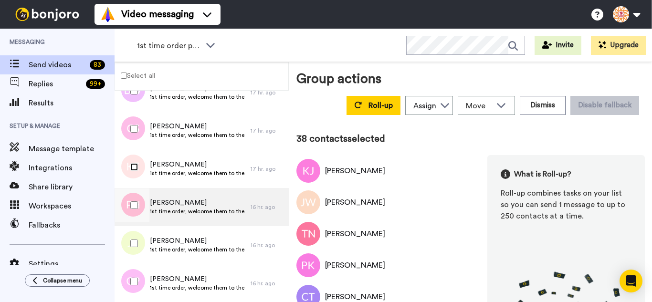
scroll to position [1384, 0]
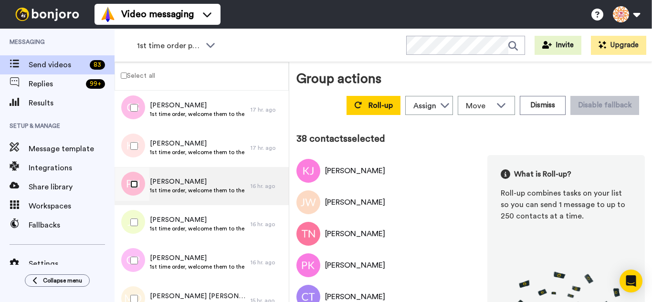
click at [136, 188] on div at bounding box center [132, 183] width 34 height 33
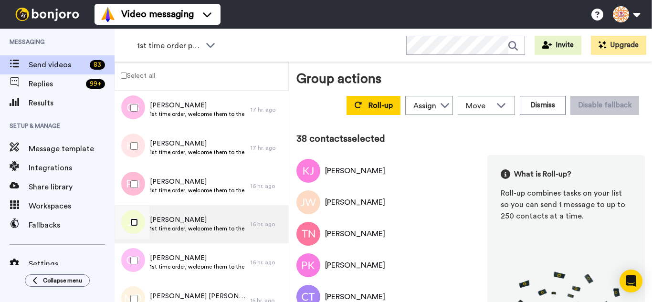
click at [134, 228] on div at bounding box center [132, 222] width 34 height 33
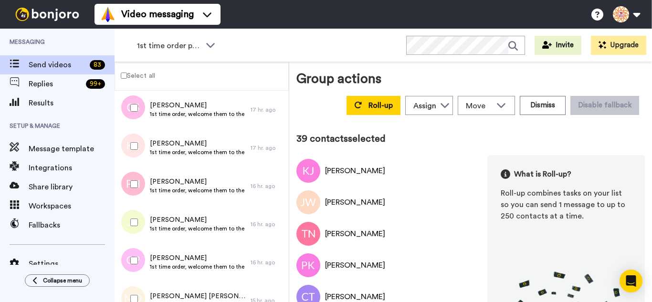
click at [136, 257] on div at bounding box center [132, 260] width 34 height 33
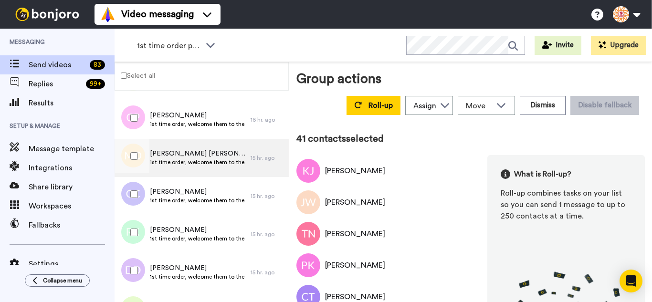
scroll to position [1527, 0]
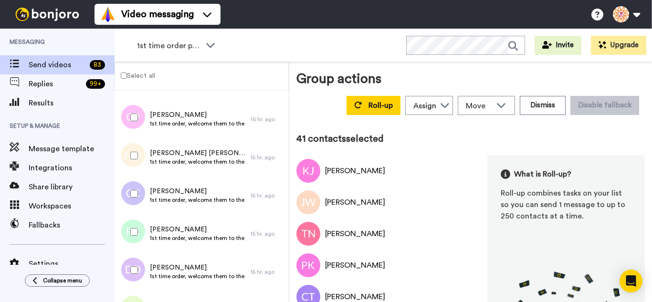
drag, startPoint x: 143, startPoint y: 157, endPoint x: 139, endPoint y: 194, distance: 36.5
click at [143, 158] on div at bounding box center [132, 155] width 34 height 33
click at [139, 195] on div at bounding box center [132, 193] width 34 height 33
drag, startPoint x: 138, startPoint y: 225, endPoint x: 146, endPoint y: 261, distance: 36.7
click at [140, 235] on div at bounding box center [132, 231] width 34 height 33
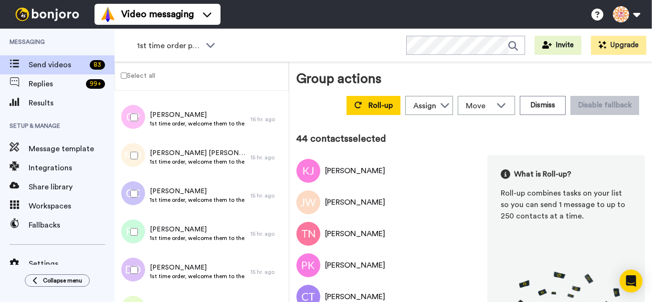
click at [147, 267] on div at bounding box center [132, 269] width 34 height 33
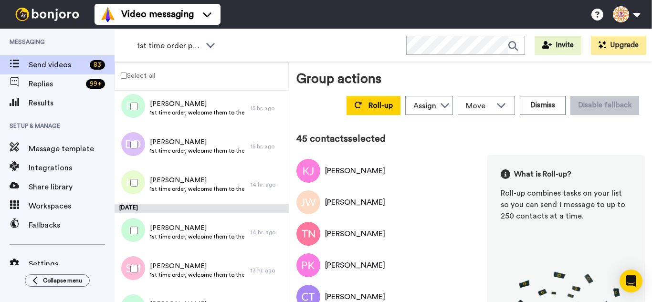
scroll to position [1670, 0]
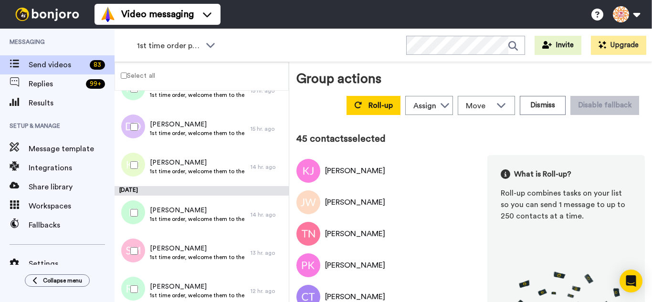
click at [138, 170] on div at bounding box center [132, 164] width 34 height 33
drag, startPoint x: 140, startPoint y: 222, endPoint x: 140, endPoint y: 228, distance: 5.2
click at [140, 223] on div at bounding box center [132, 212] width 34 height 33
drag, startPoint x: 140, startPoint y: 252, endPoint x: 140, endPoint y: 281, distance: 28.6
click at [140, 261] on div at bounding box center [132, 250] width 34 height 33
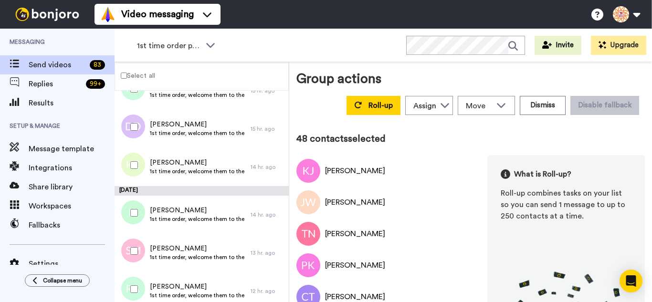
click at [139, 287] on div at bounding box center [132, 288] width 34 height 33
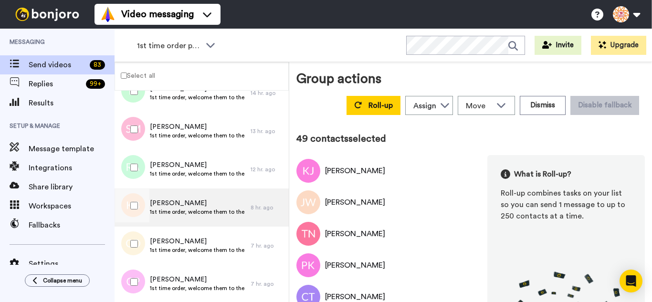
scroll to position [1813, 0]
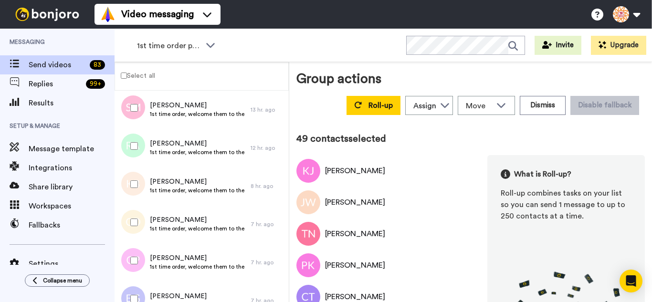
drag, startPoint x: 139, startPoint y: 181, endPoint x: 139, endPoint y: 214, distance: 32.4
click at [139, 181] on div at bounding box center [132, 183] width 34 height 33
click at [139, 219] on div at bounding box center [132, 222] width 34 height 33
drag, startPoint x: 138, startPoint y: 251, endPoint x: 137, endPoint y: 266, distance: 14.8
click at [138, 253] on div at bounding box center [132, 260] width 34 height 33
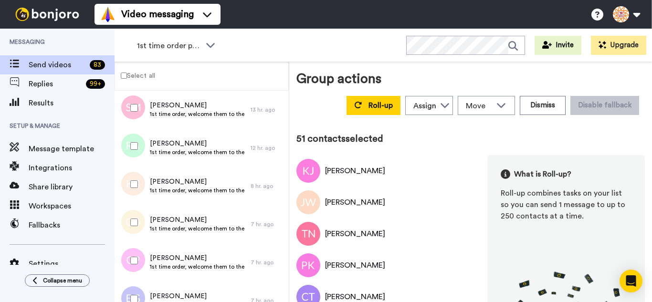
click at [135, 287] on div at bounding box center [132, 298] width 34 height 33
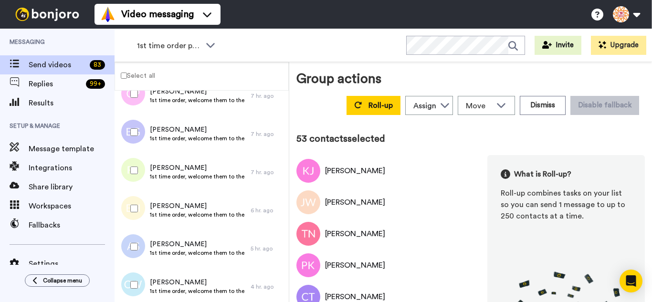
scroll to position [2004, 0]
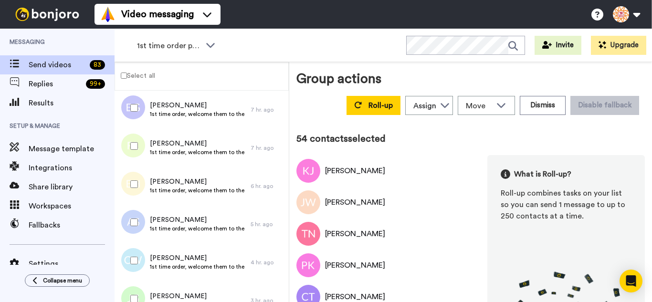
click at [141, 181] on div at bounding box center [132, 183] width 34 height 33
drag, startPoint x: 141, startPoint y: 218, endPoint x: 141, endPoint y: 234, distance: 16.2
click at [141, 219] on div at bounding box center [132, 222] width 34 height 33
drag, startPoint x: 142, startPoint y: 253, endPoint x: 143, endPoint y: 270, distance: 16.8
click at [143, 260] on div at bounding box center [132, 260] width 34 height 33
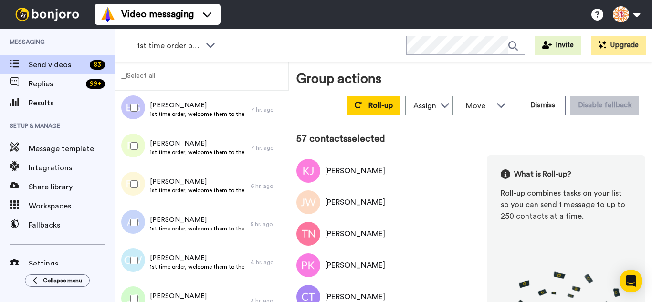
drag, startPoint x: 144, startPoint y: 294, endPoint x: 146, endPoint y: 260, distance: 34.9
click at [144, 293] on div at bounding box center [132, 298] width 34 height 33
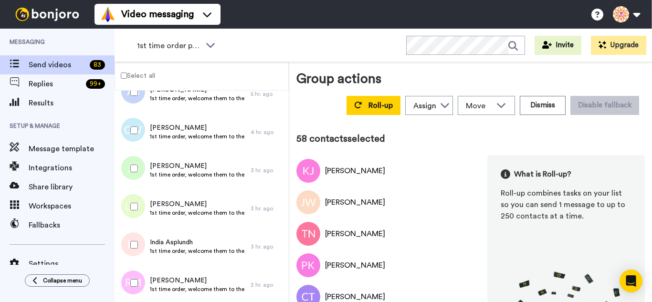
scroll to position [2147, 0]
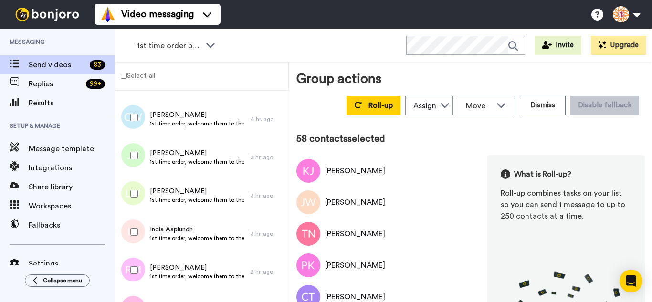
click at [135, 229] on div at bounding box center [132, 231] width 34 height 33
click at [135, 261] on div at bounding box center [132, 269] width 34 height 33
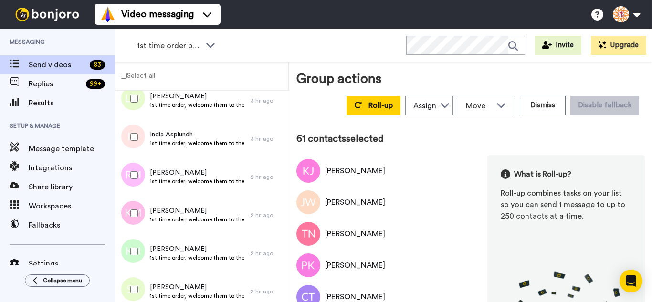
scroll to position [2290, 0]
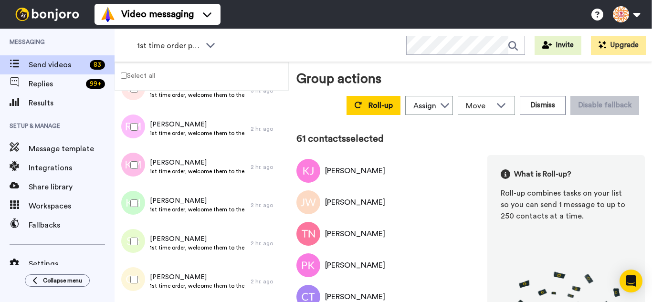
click at [136, 205] on div at bounding box center [132, 203] width 34 height 33
click at [141, 239] on div at bounding box center [132, 241] width 34 height 33
click at [139, 278] on div at bounding box center [132, 279] width 34 height 33
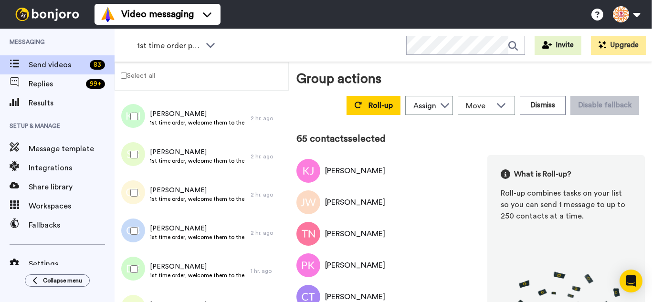
scroll to position [2403, 0]
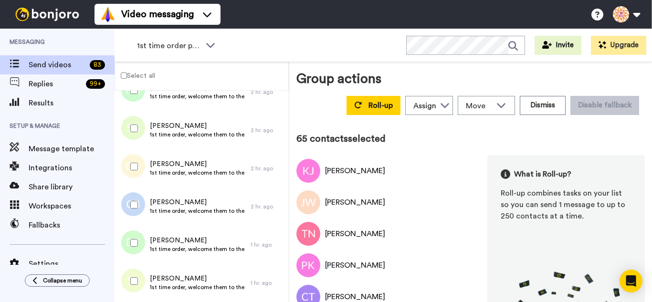
click at [132, 209] on div at bounding box center [132, 204] width 34 height 33
click at [136, 274] on div at bounding box center [132, 280] width 34 height 33
click at [136, 276] on div at bounding box center [132, 280] width 34 height 33
click at [369, 104] on span "Roll-up" at bounding box center [380, 106] width 24 height 8
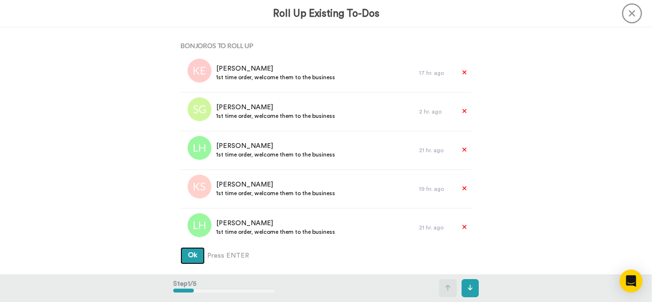
click at [180, 247] on button "Ok" at bounding box center [192, 255] width 24 height 17
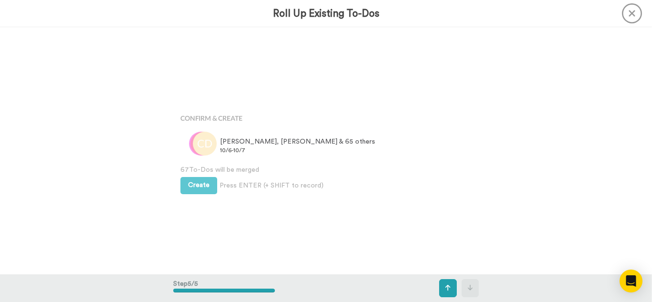
scroll to position [988, 0]
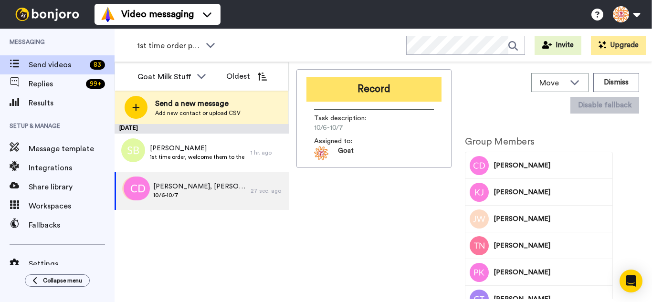
click at [385, 90] on button "Record" at bounding box center [373, 89] width 135 height 25
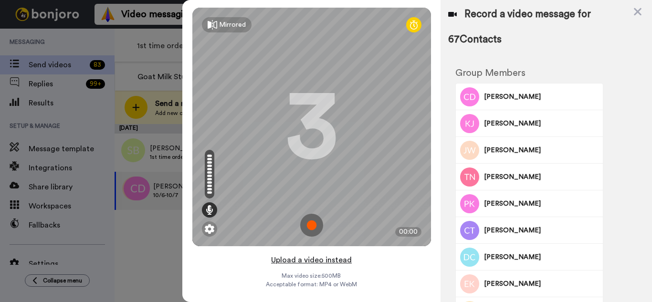
click at [312, 259] on button "Upload a video instead" at bounding box center [311, 260] width 86 height 12
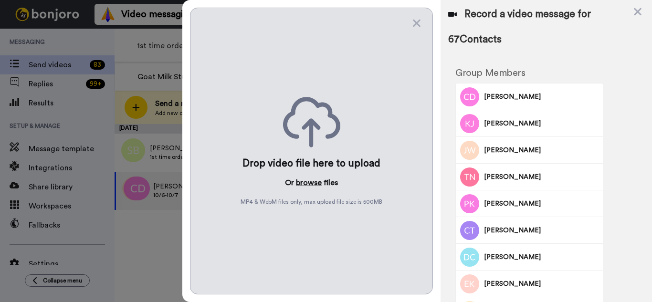
click at [308, 187] on button "browse" at bounding box center [309, 182] width 26 height 11
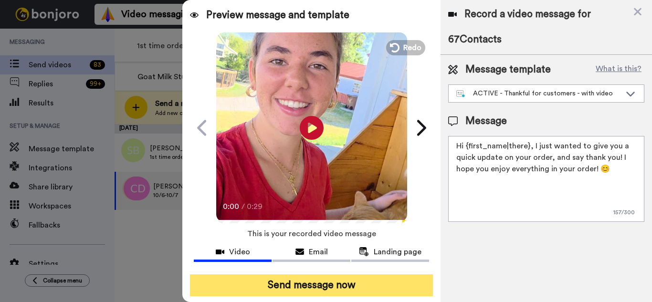
click at [313, 287] on button "Send message now" at bounding box center [311, 285] width 243 height 22
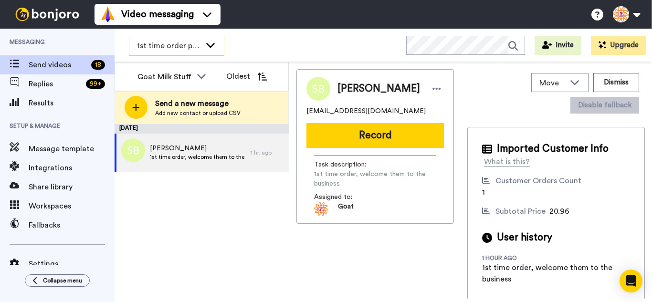
click at [182, 45] on span "1st time order people" at bounding box center [169, 45] width 64 height 11
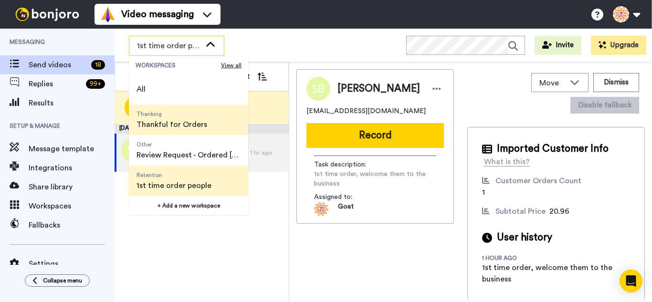
click at [176, 118] on span "Thanking Thankful for Orders" at bounding box center [172, 119] width 86 height 31
